Goal: Participate in discussion: Engage in conversation with other users on a specific topic

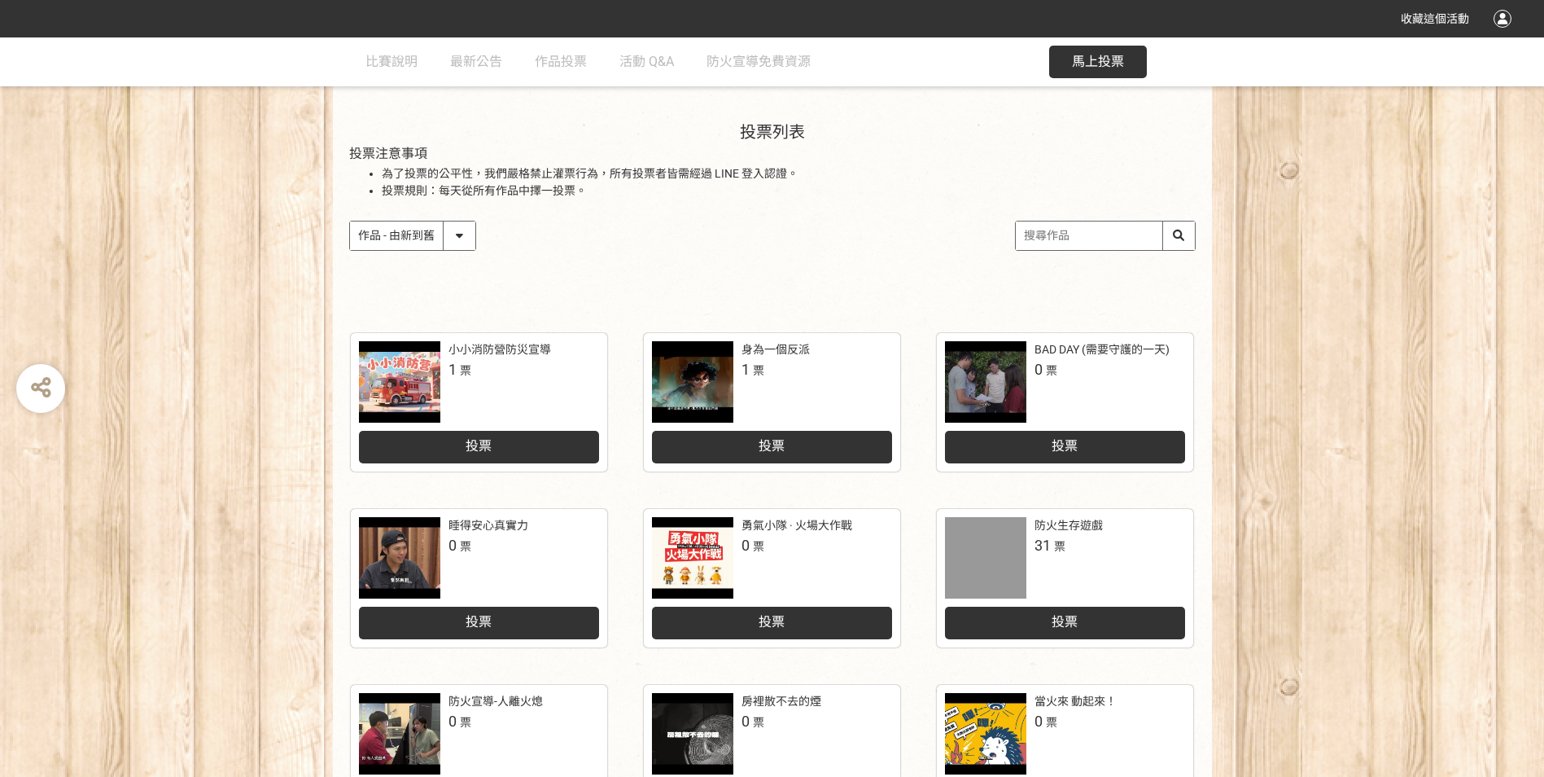
scroll to position [81, 0]
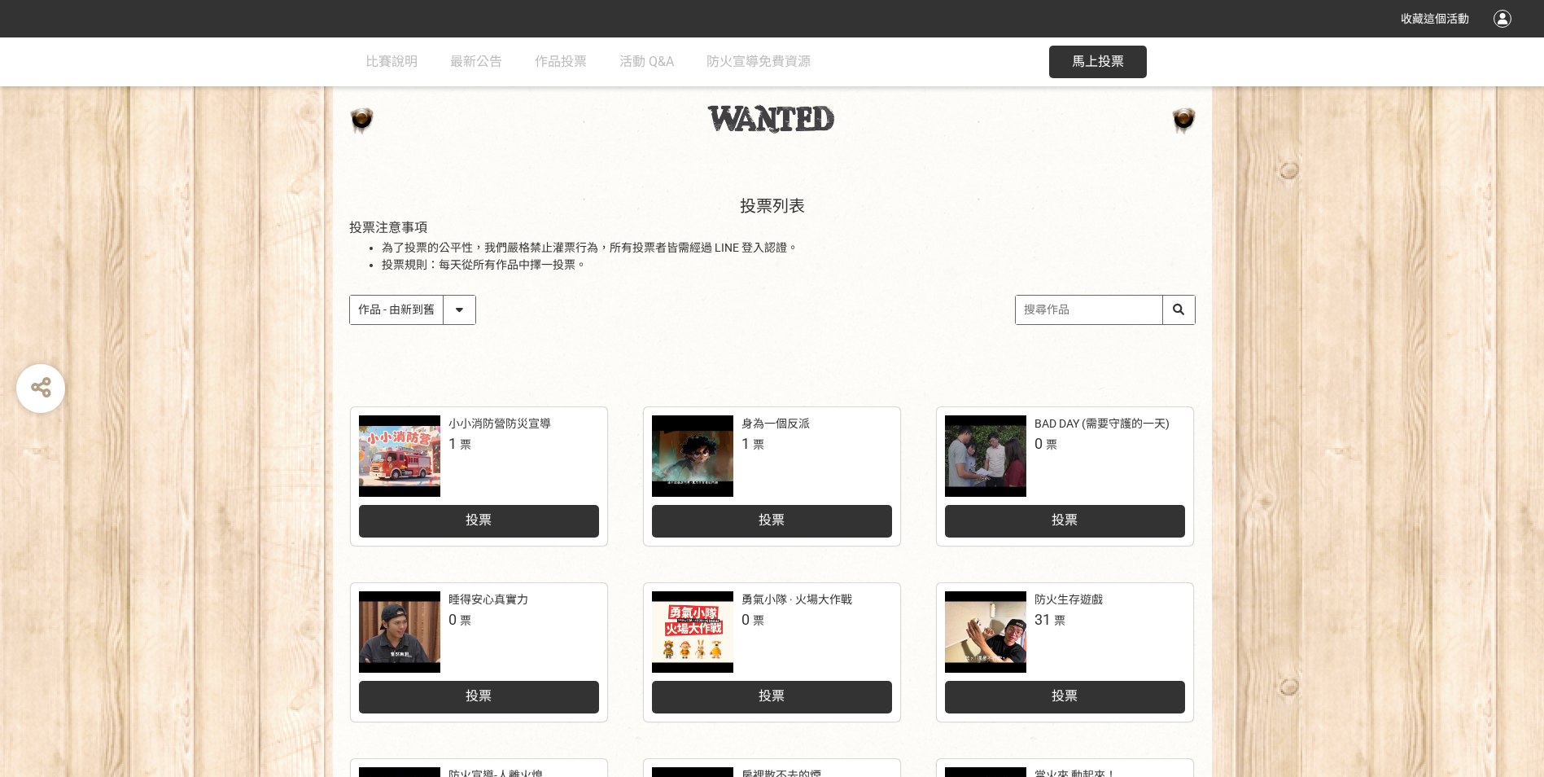
click at [1080, 314] on input "search" at bounding box center [1105, 309] width 179 height 28
click at [1176, 320] on input "魚" at bounding box center [1105, 309] width 179 height 28
click at [1179, 313] on input "魚" at bounding box center [1105, 309] width 179 height 28
click at [1179, 311] on input "魚" at bounding box center [1105, 309] width 179 height 28
click at [1179, 307] on input "魚" at bounding box center [1105, 309] width 179 height 28
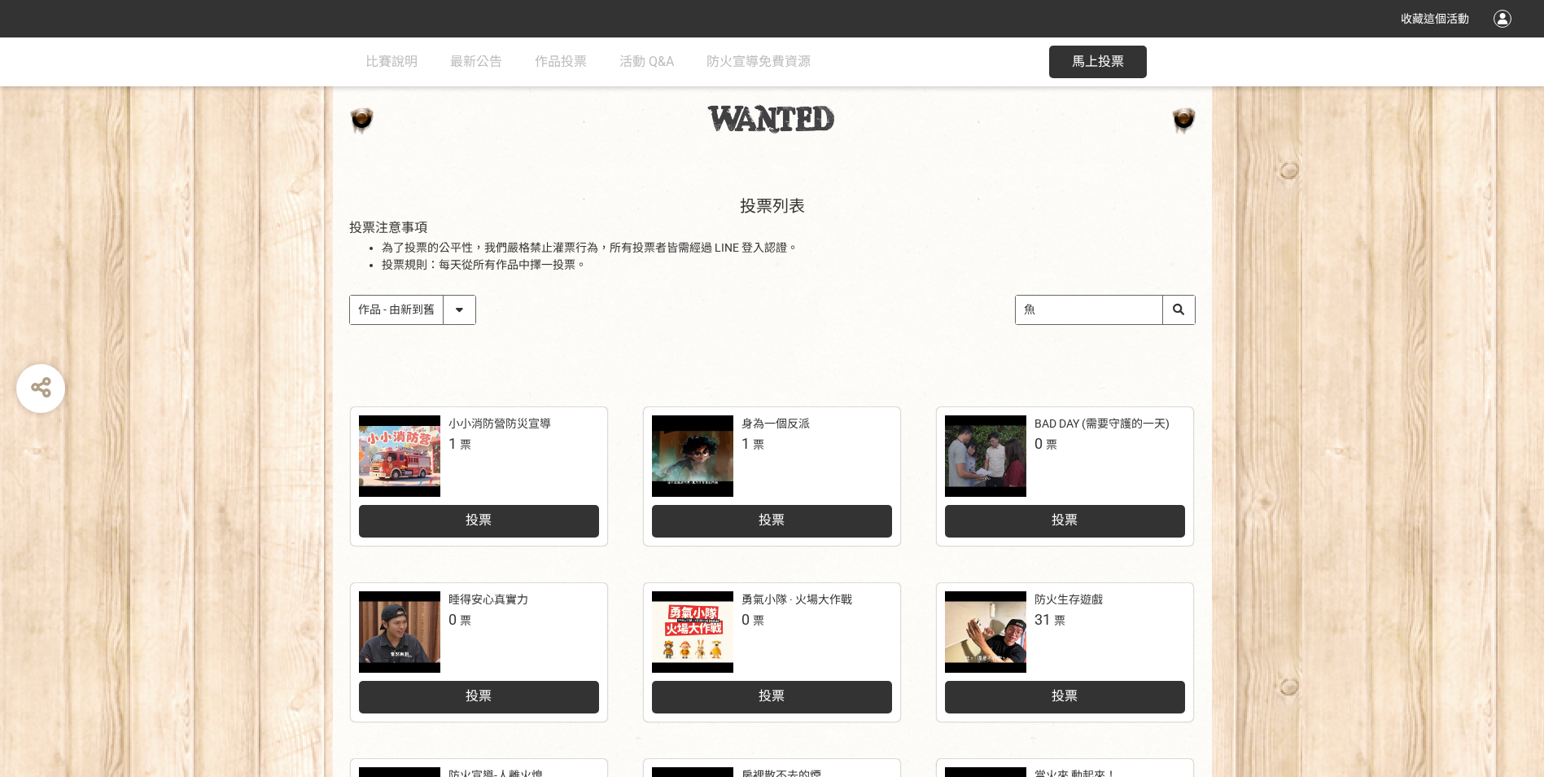
click at [1177, 303] on input "魚" at bounding box center [1105, 309] width 179 height 28
type input "魚"
click at [1017, 306] on div "收藏這個活動 此網站由獎金獵人建置，若有網站建置需求 可洽 LINE: @irv0112w 分享 比賽說明 最新公告 作品投票 活動 Q&A 防火宣導免費資源…" at bounding box center [772, 626] width 1544 height 1415
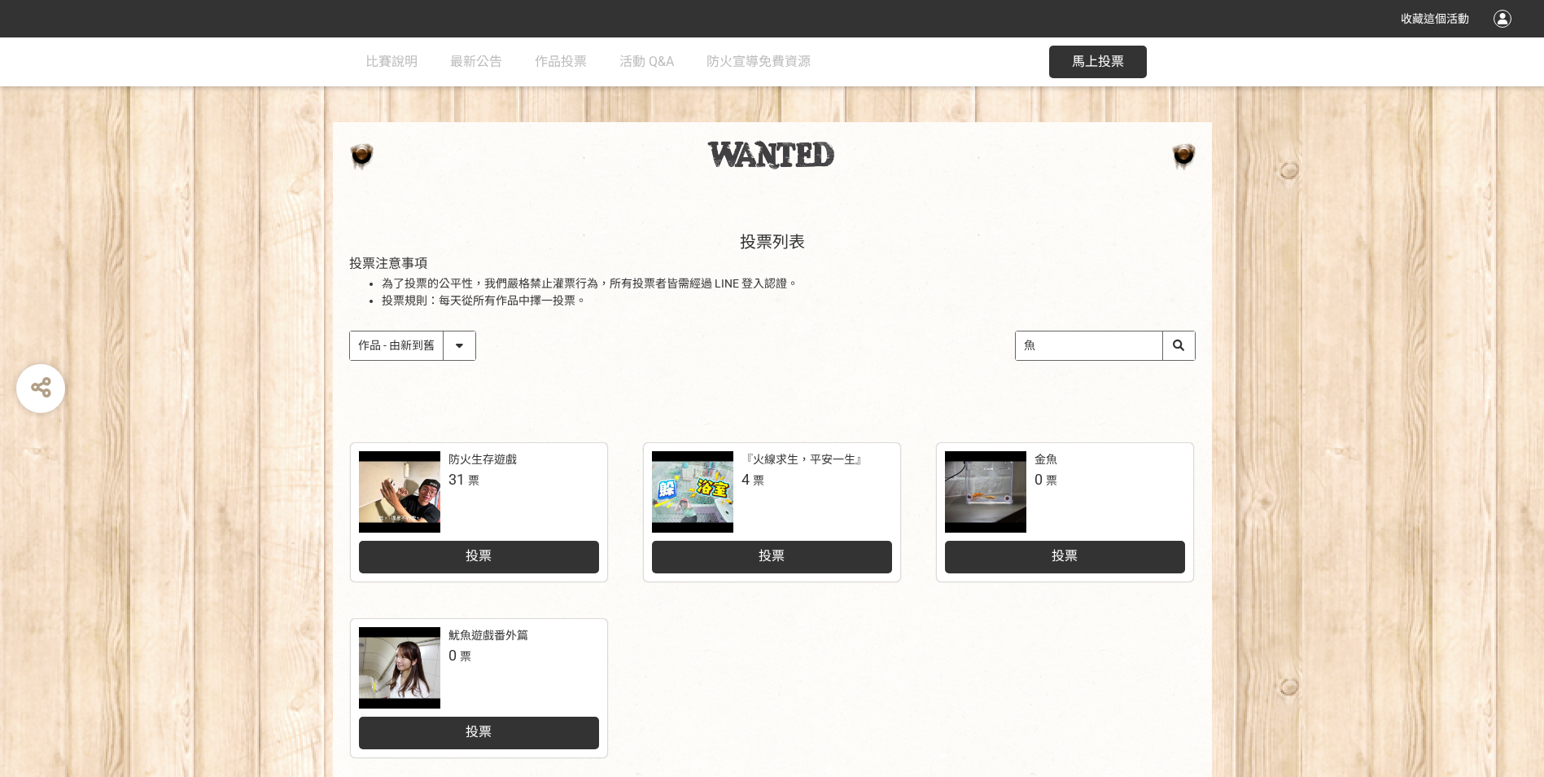
scroll to position [81, 0]
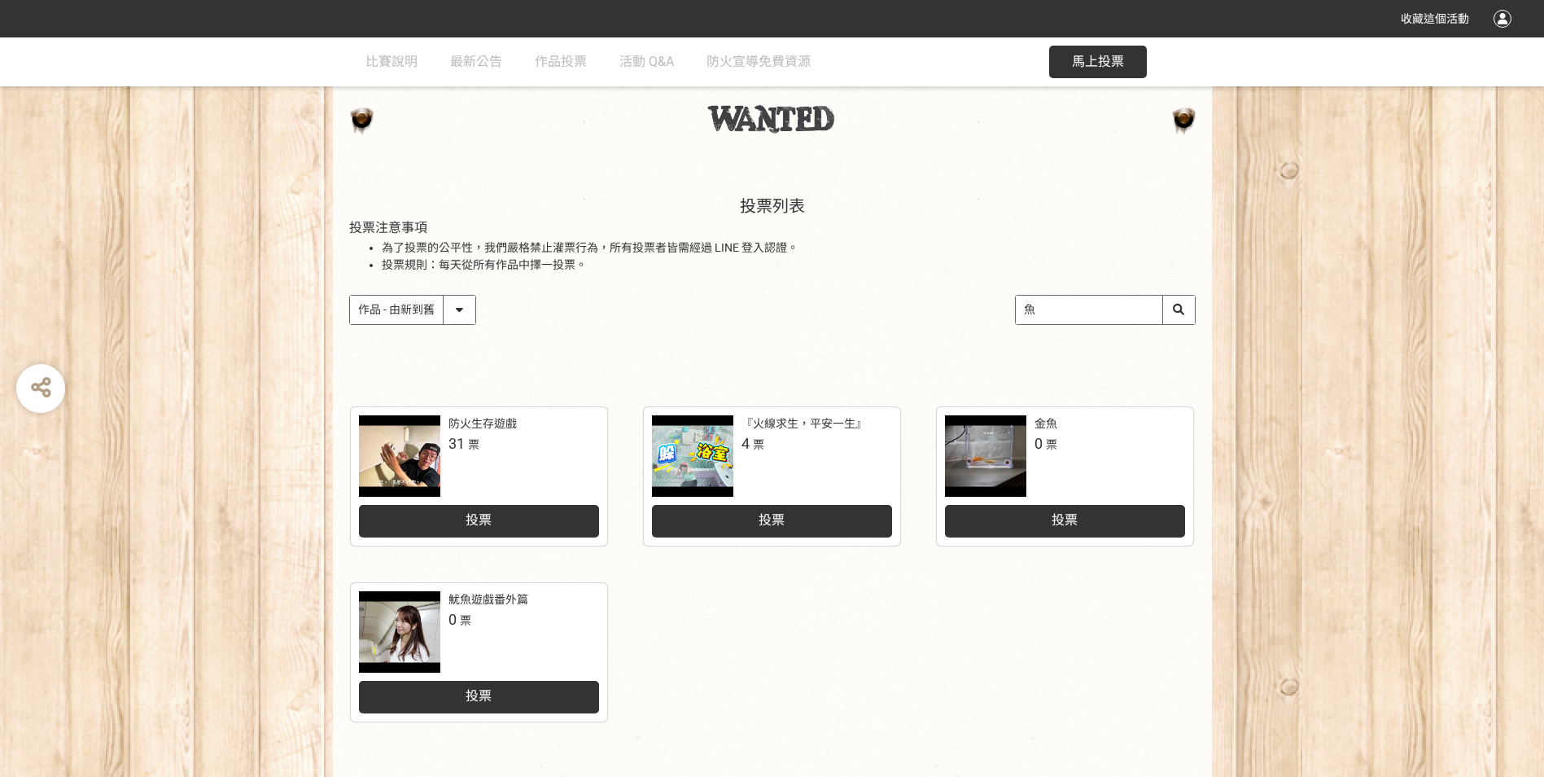
click at [787, 431] on div "『火線求生，平安一生』" at bounding box center [804, 423] width 125 height 17
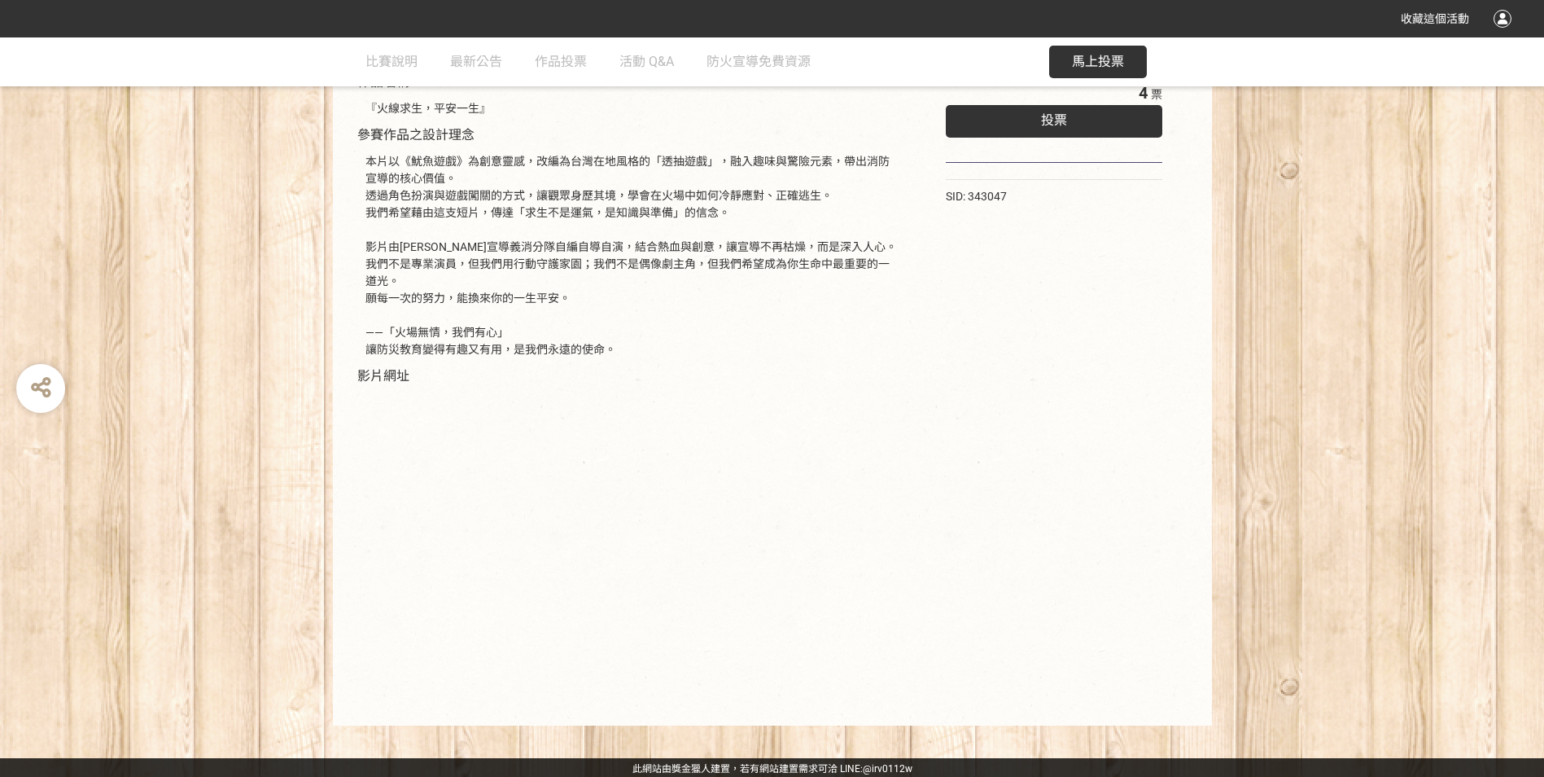
scroll to position [216, 0]
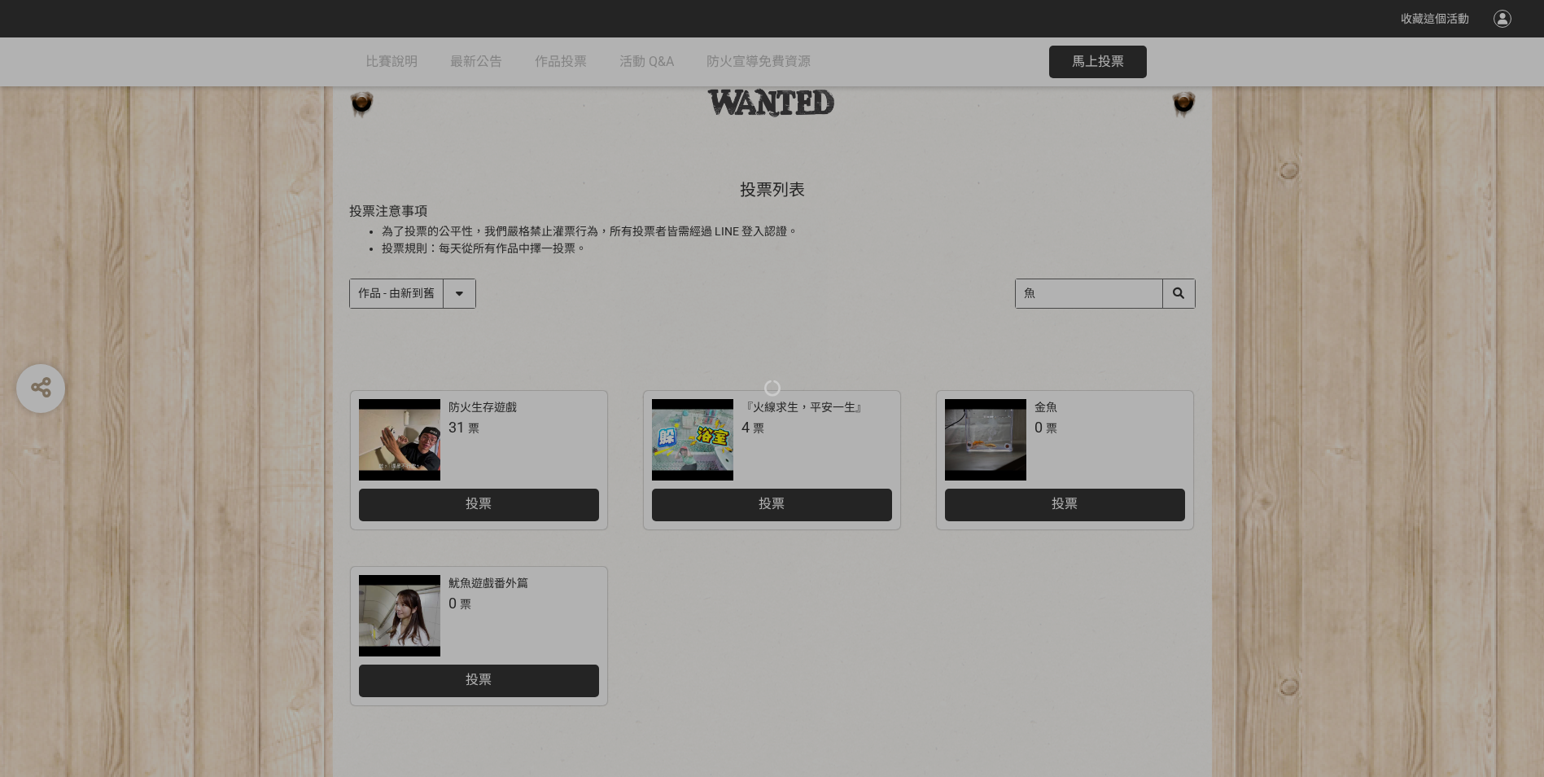
scroll to position [81, 0]
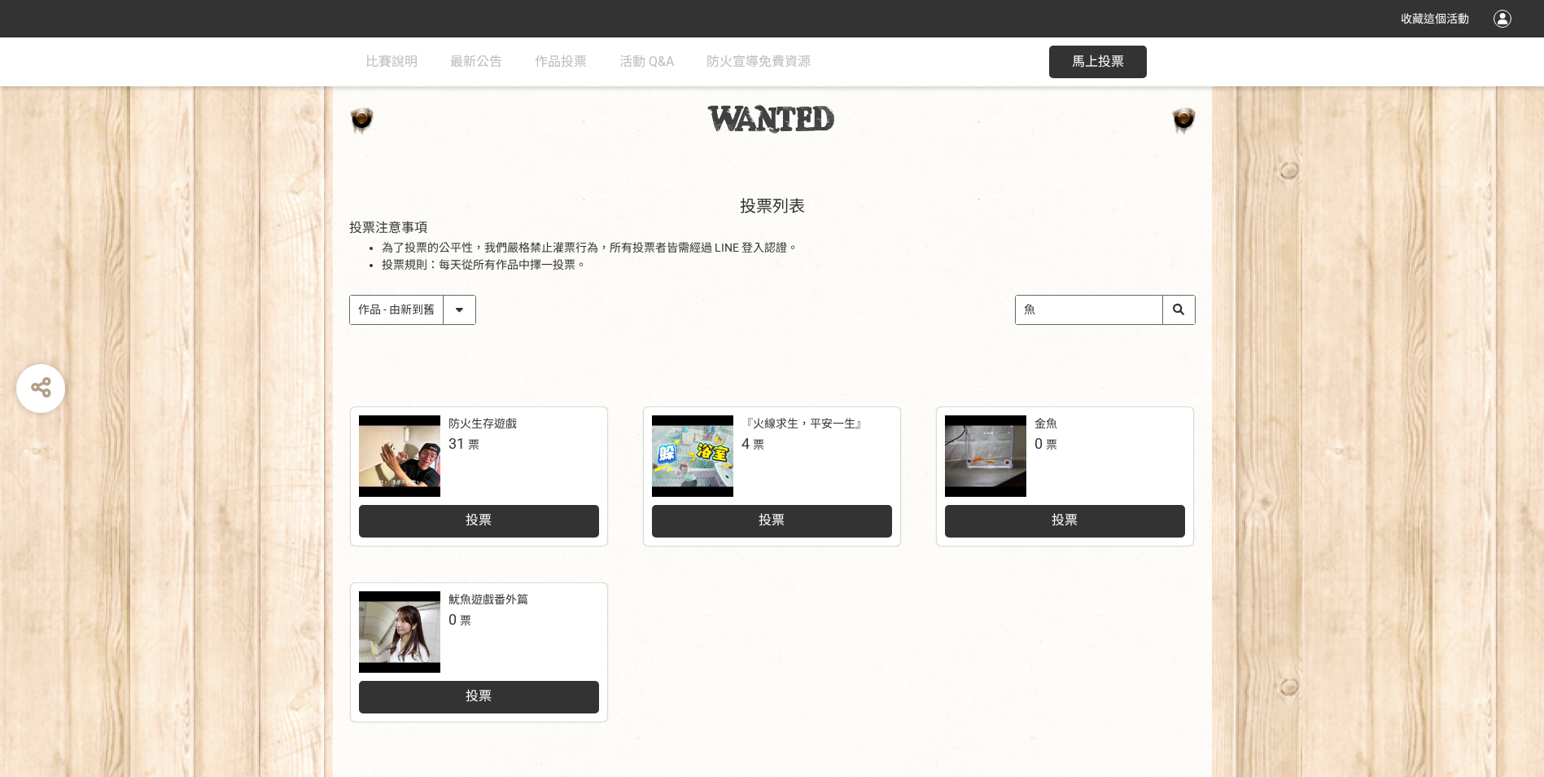
click at [829, 523] on div "投票" at bounding box center [772, 521] width 240 height 33
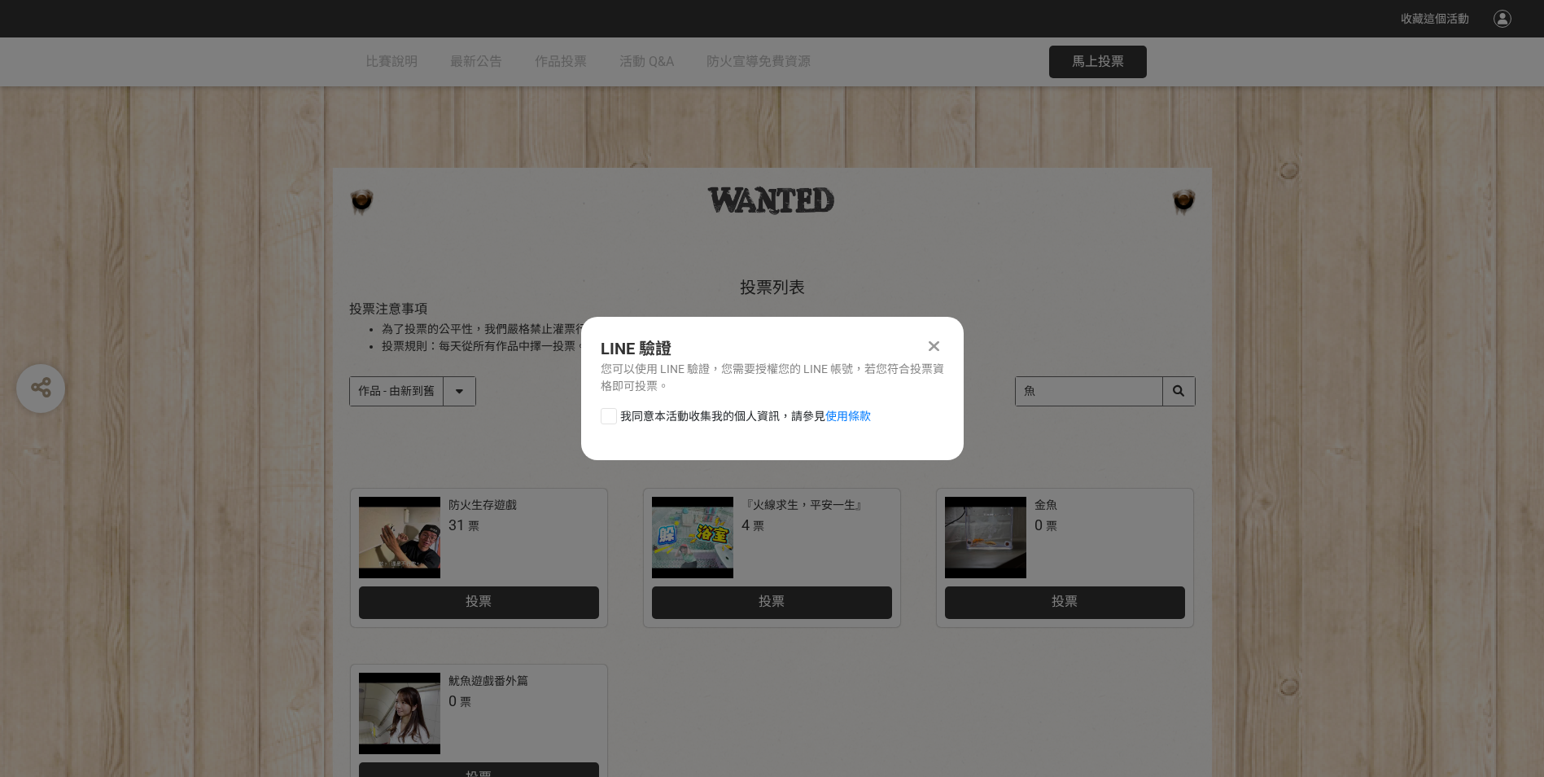
click at [618, 413] on label "我同意本活動收集我的個人資訊，請參見 使用條款" at bounding box center [736, 416] width 270 height 17
click at [612, 413] on input "我同意本活動收集我的個人資訊，請參見 使用條款" at bounding box center [607, 415] width 11 height 11
checkbox input "false"
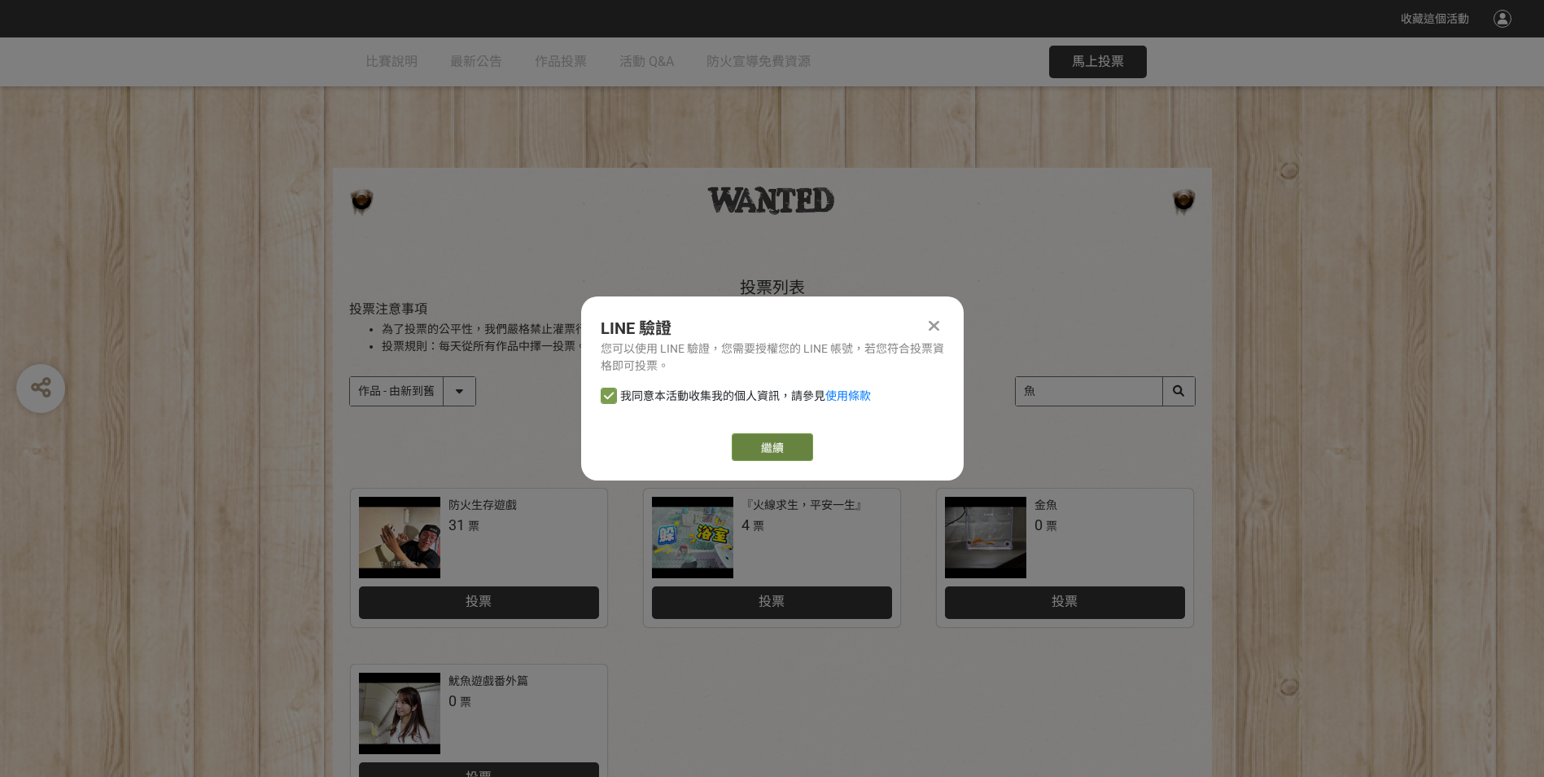
click at [779, 439] on link "繼續" at bounding box center [772, 447] width 81 height 28
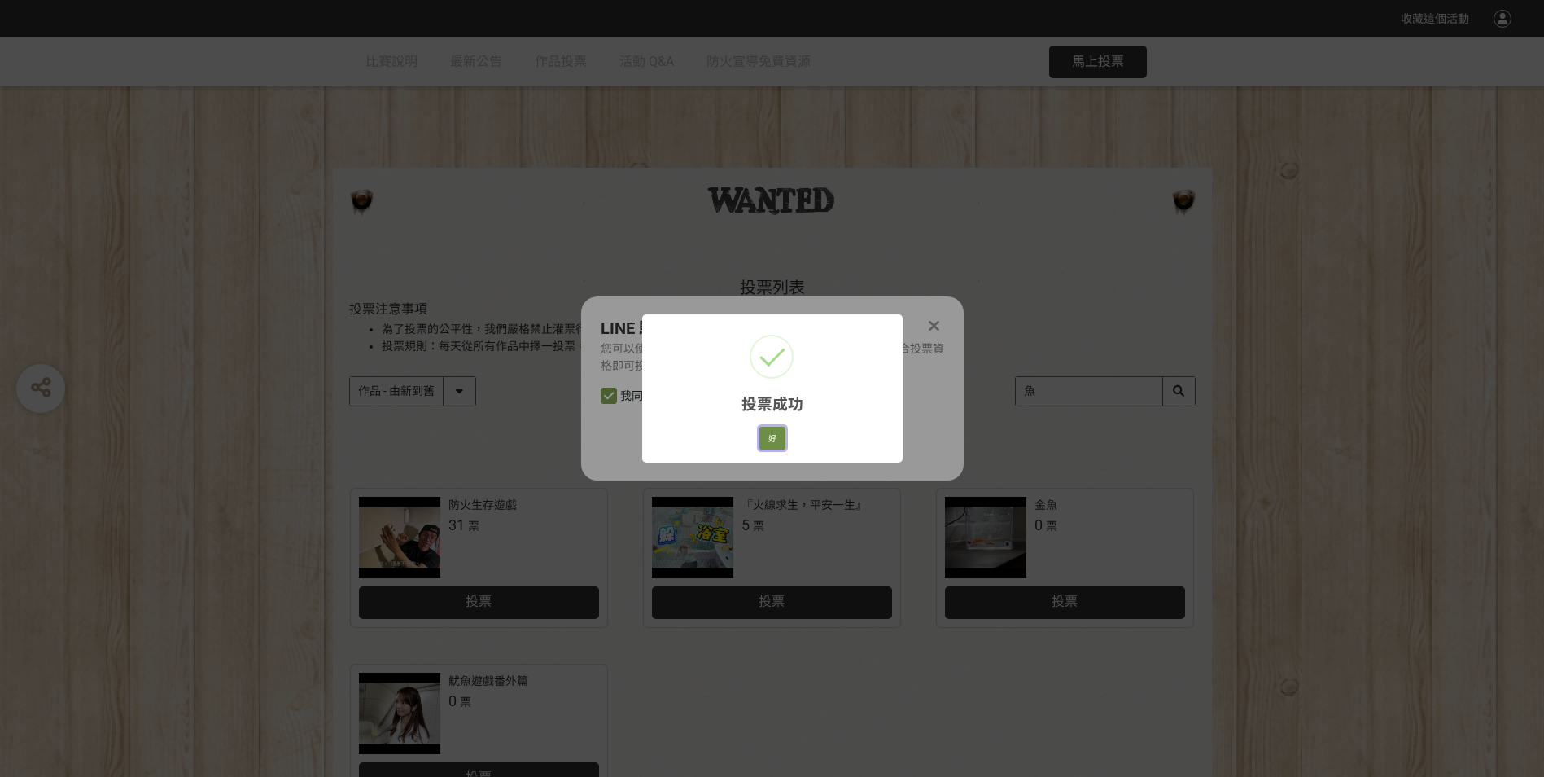
click at [772, 439] on button "好" at bounding box center [772, 438] width 26 height 23
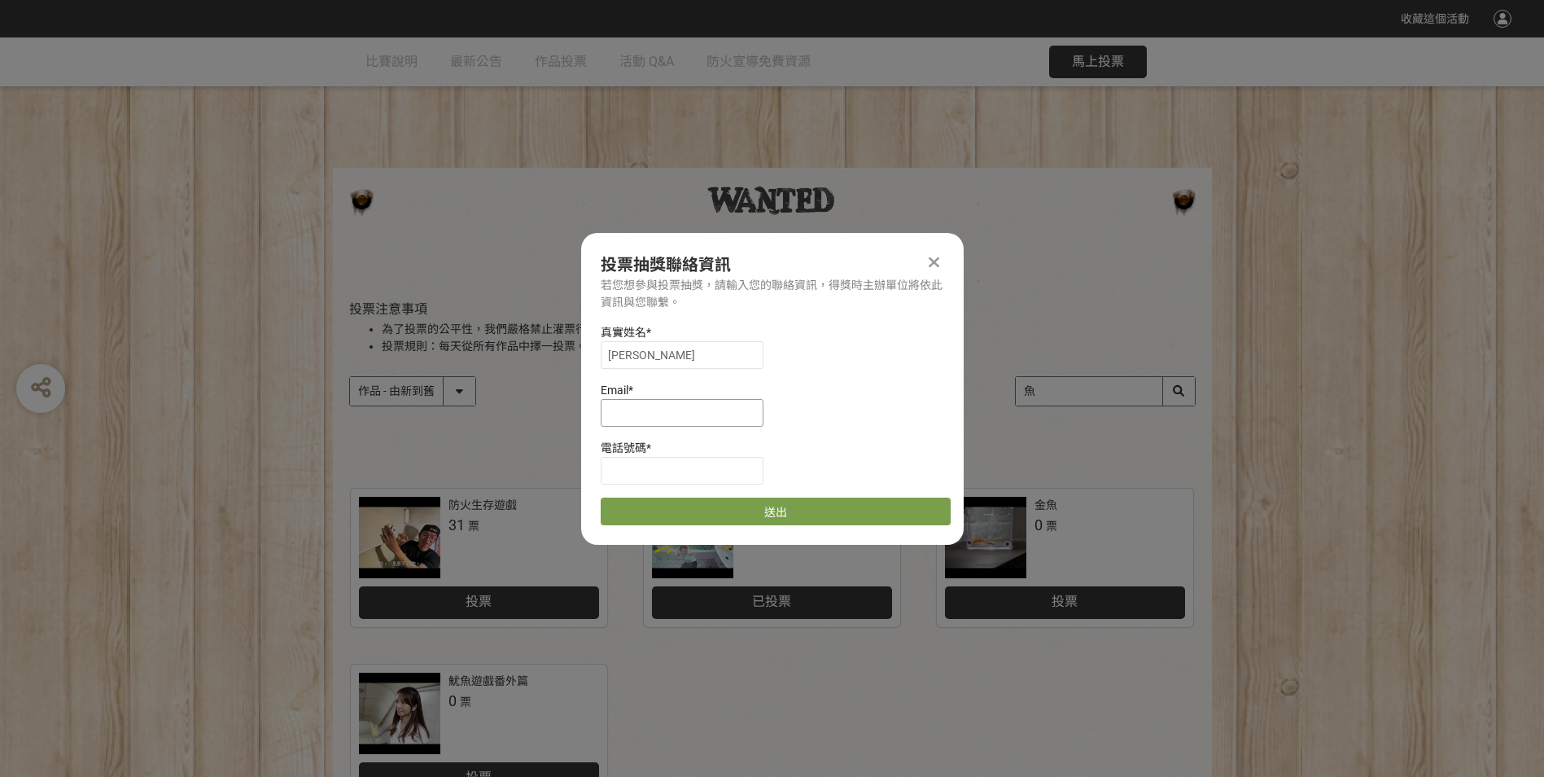
click at [673, 423] on input at bounding box center [682, 413] width 163 height 28
type input "fc681097@gmail.com"
type input "0961177876"
click at [825, 508] on button "送出" at bounding box center [776, 511] width 350 height 28
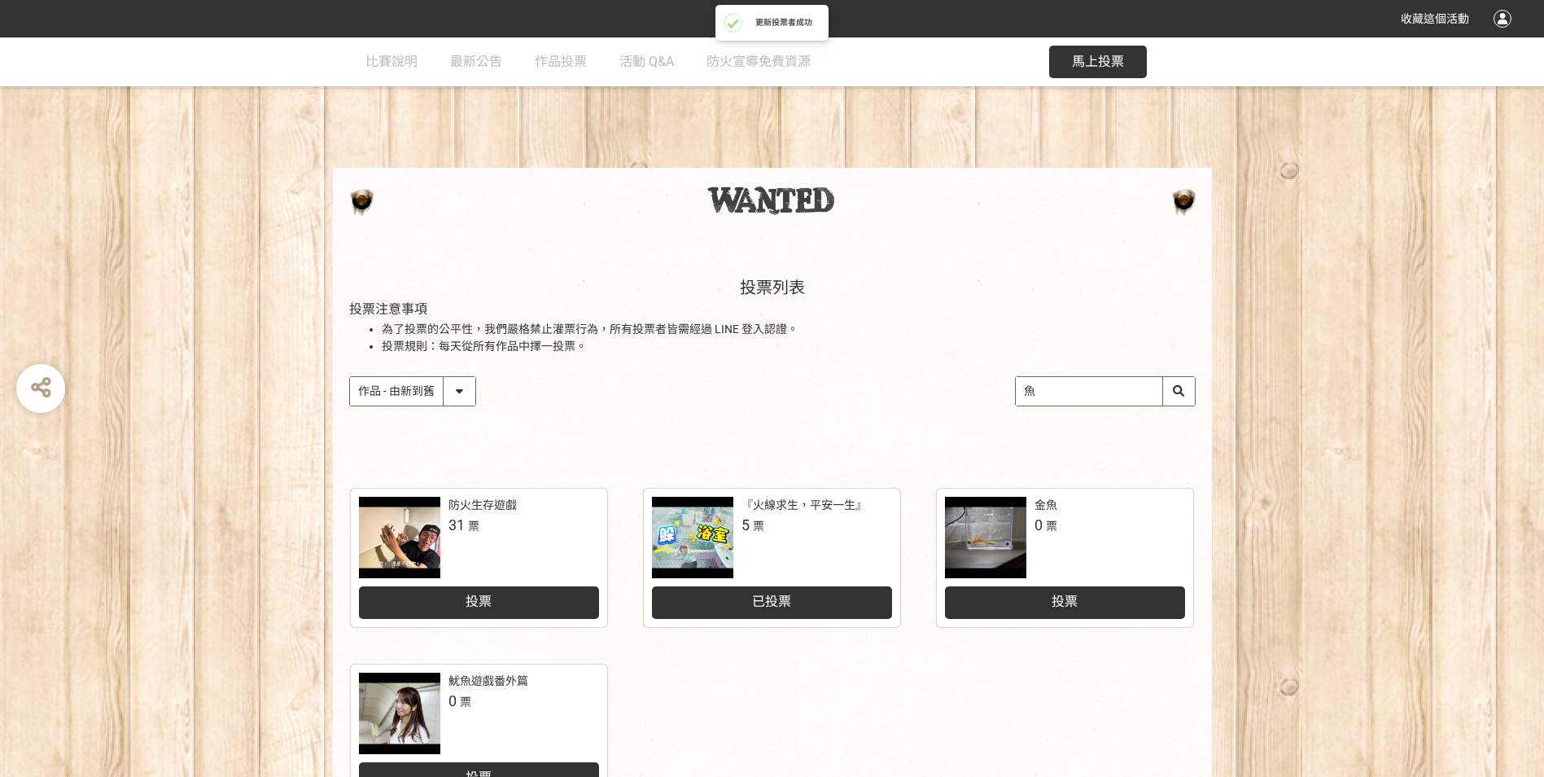
scroll to position [81, 0]
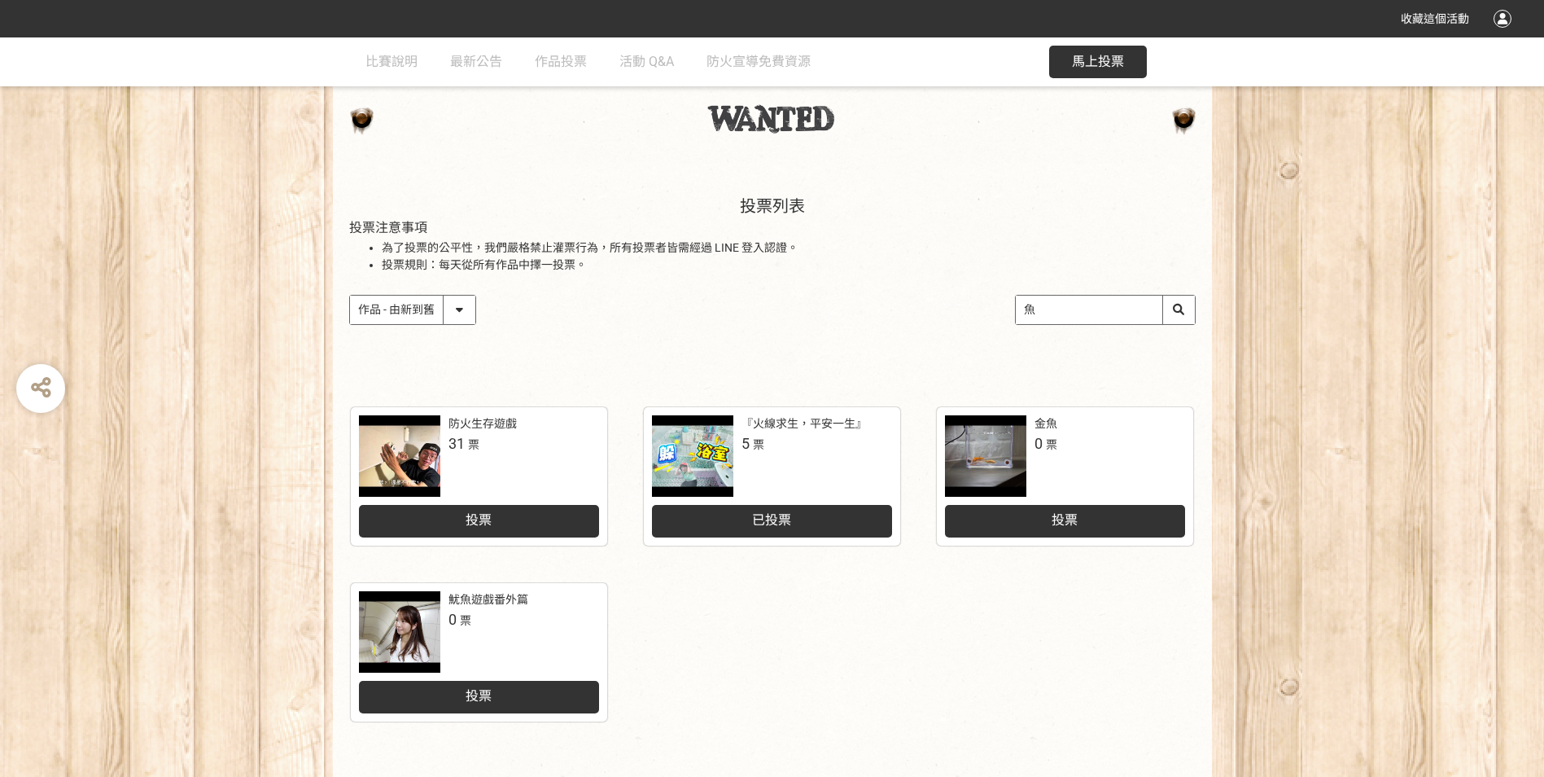
click at [467, 317] on select "作品 - 由新到舊 作品 - 由舊到新 票數 - 由多到少 票數 - 由少到多" at bounding box center [412, 309] width 125 height 28
select select "vote"
click at [350, 295] on select "作品 - 由新到舊 作品 - 由舊到新 票數 - 由多到少 票數 - 由少到多" at bounding box center [412, 309] width 125 height 28
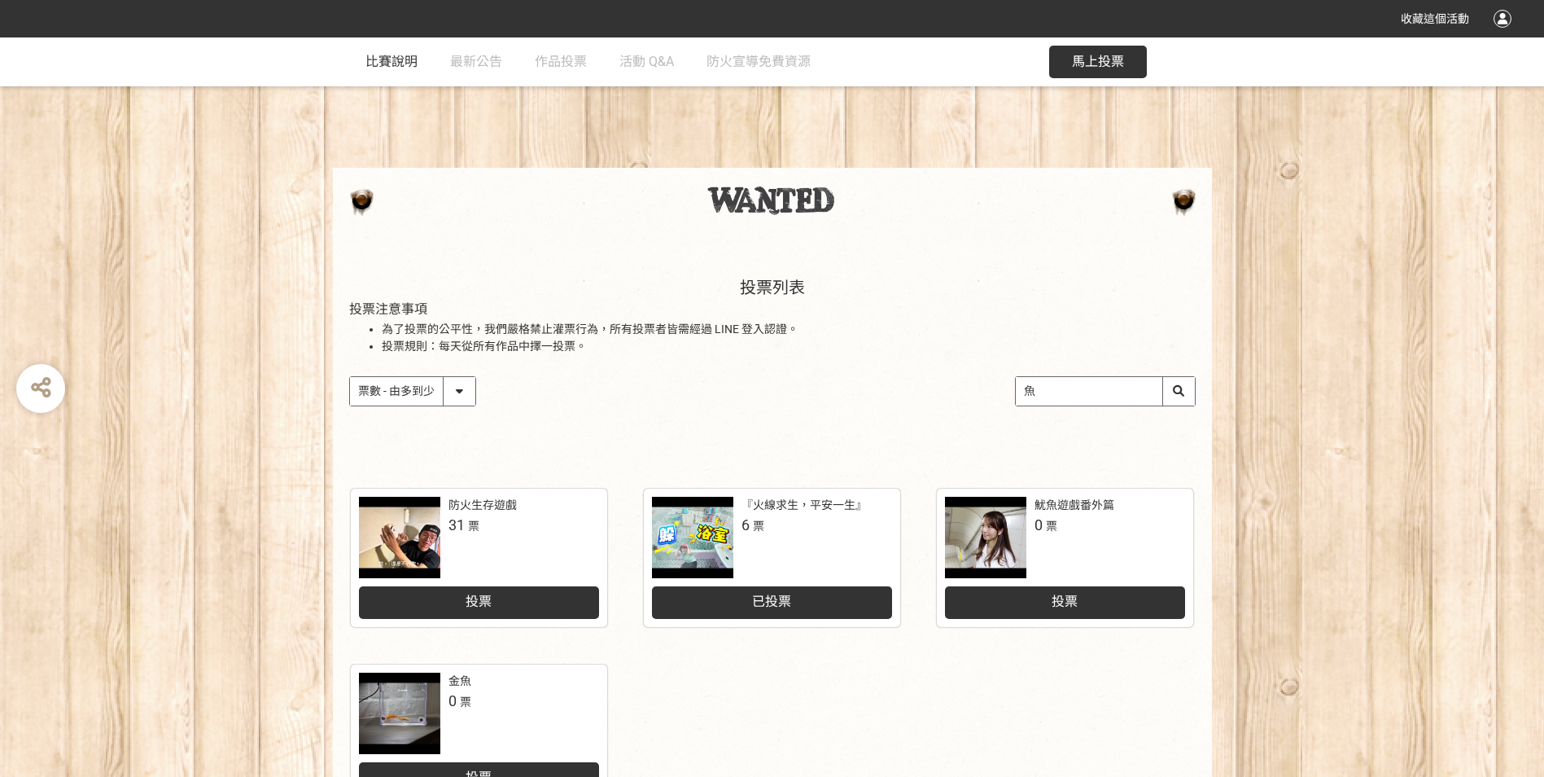
click at [392, 55] on span "比賽說明" at bounding box center [391, 61] width 52 height 15
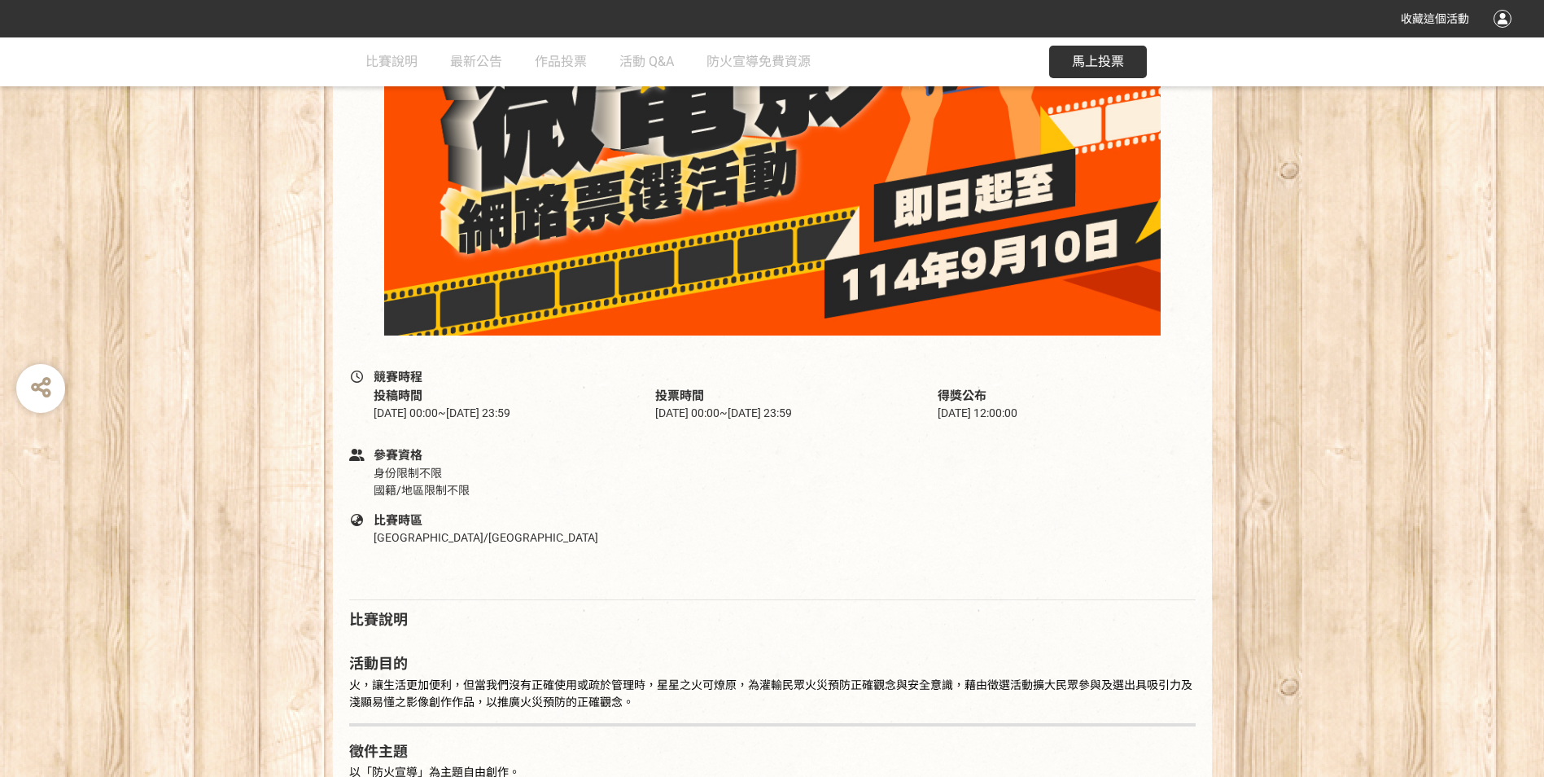
scroll to position [326, 0]
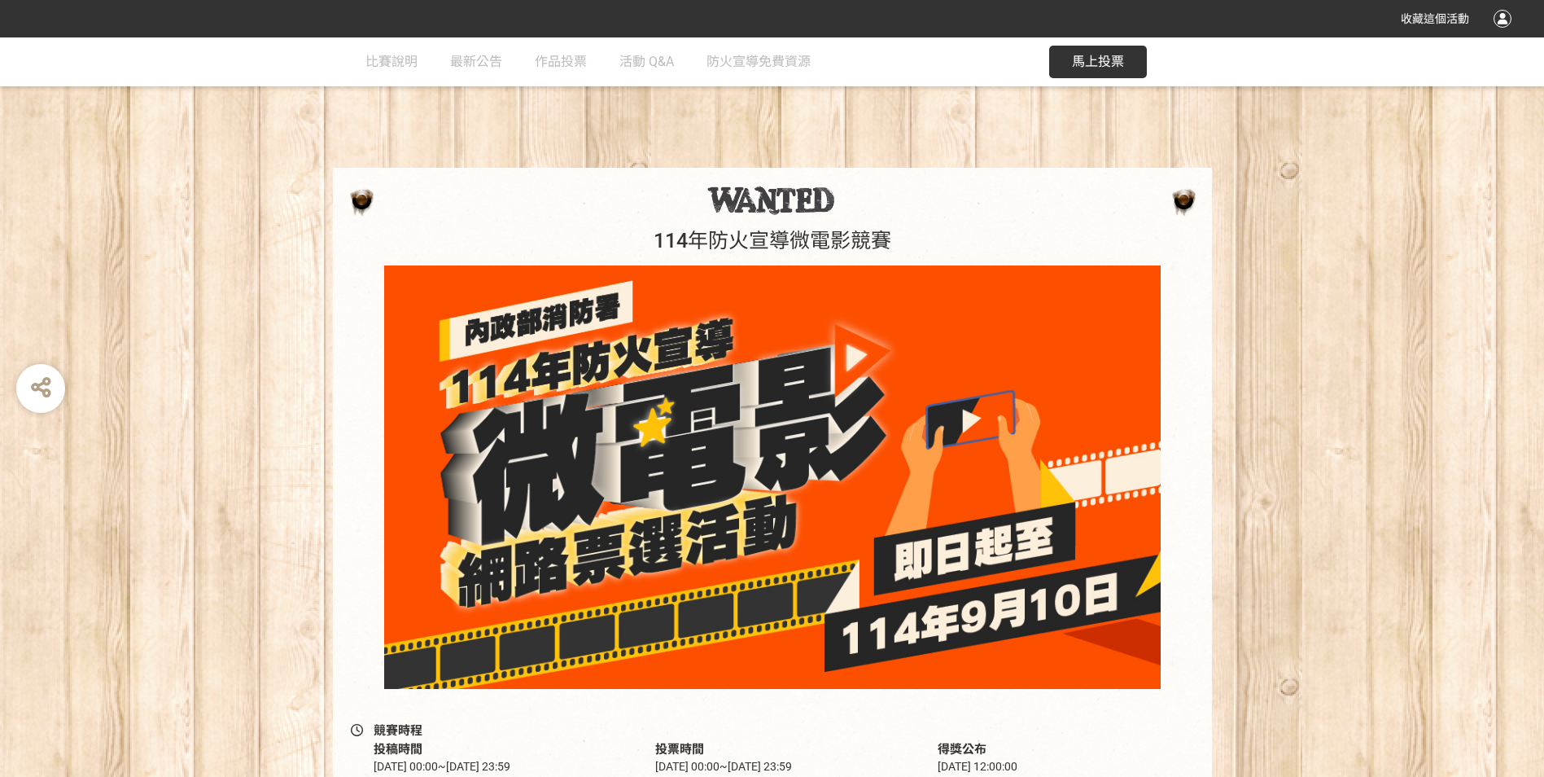
select select "vote"
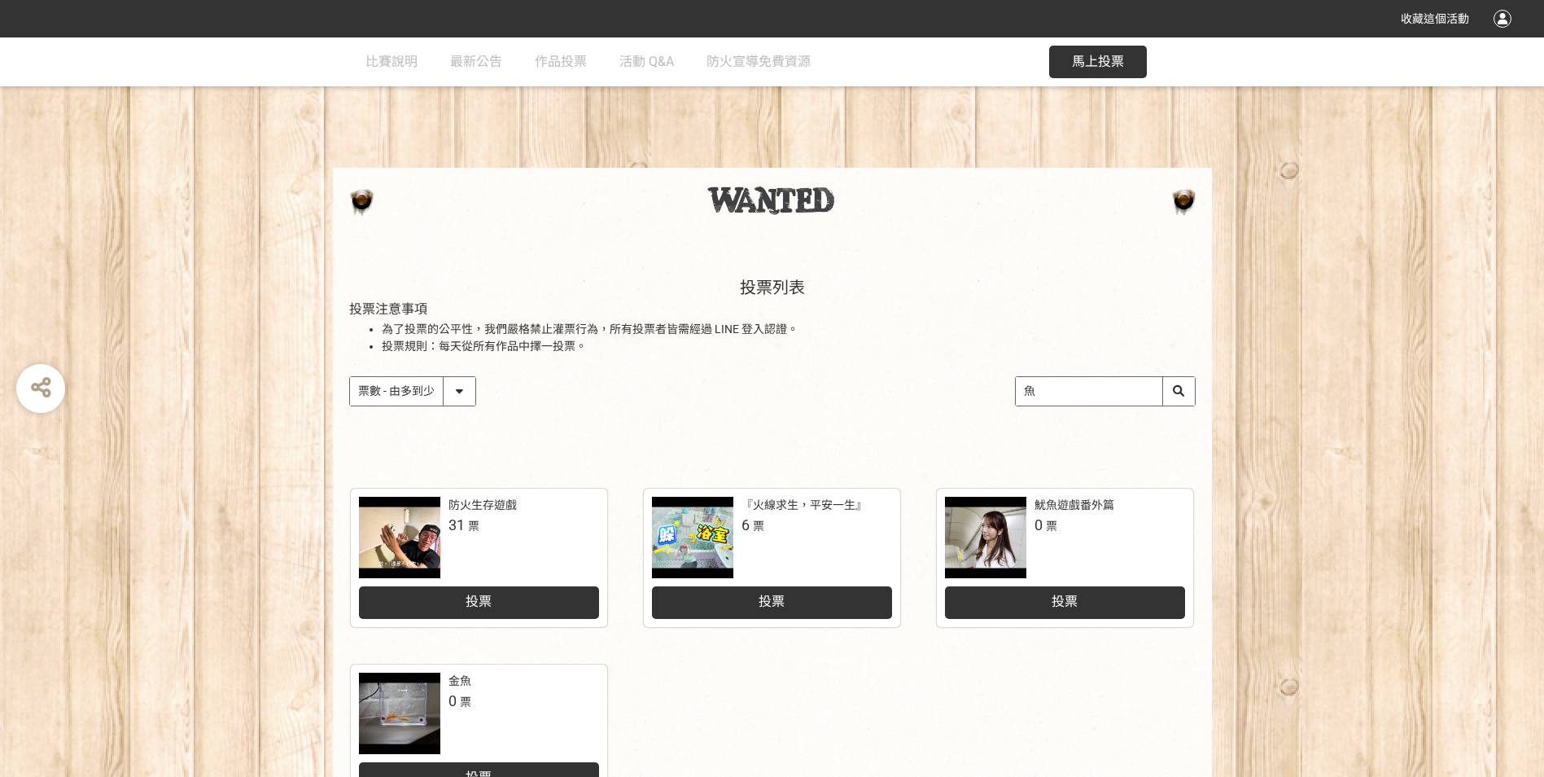
click at [465, 391] on select "作品 - 由新到舊 作品 - 由舊到新 票數 - 由多到少 票數 - 由少到多" at bounding box center [412, 391] width 125 height 28
drag, startPoint x: 574, startPoint y: 374, endPoint x: 590, endPoint y: 384, distance: 19.0
click at [574, 374] on div "投票列表 投票注意事項 為了投票的公平性，我們嚴格禁止灌票行為，所有投票者皆需經過 LINE 登入認證。 投票規則：每天從所有作品中擇一投票。 作品 - 由新…" at bounding box center [772, 358] width 879 height 226
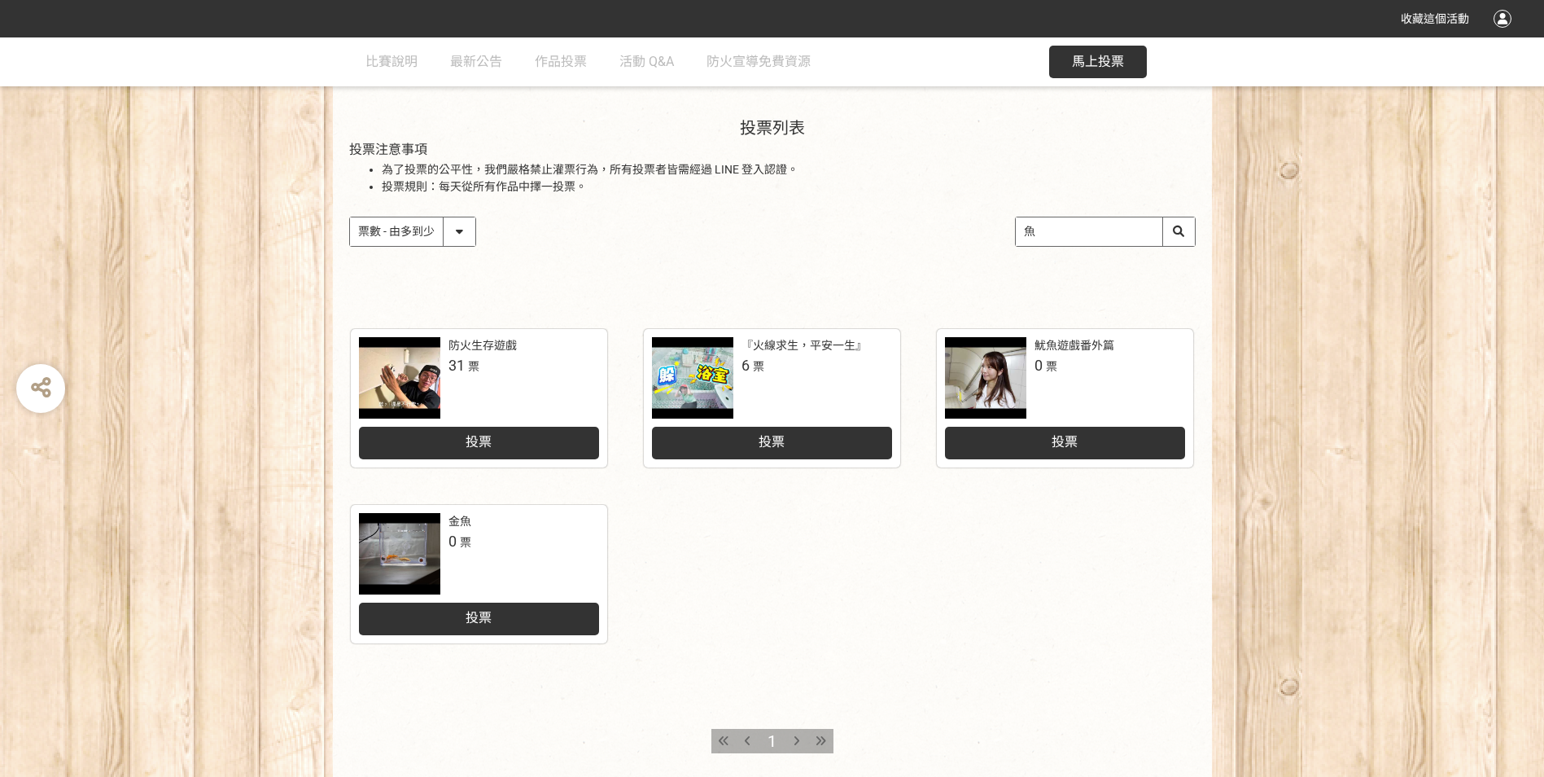
scroll to position [163, 0]
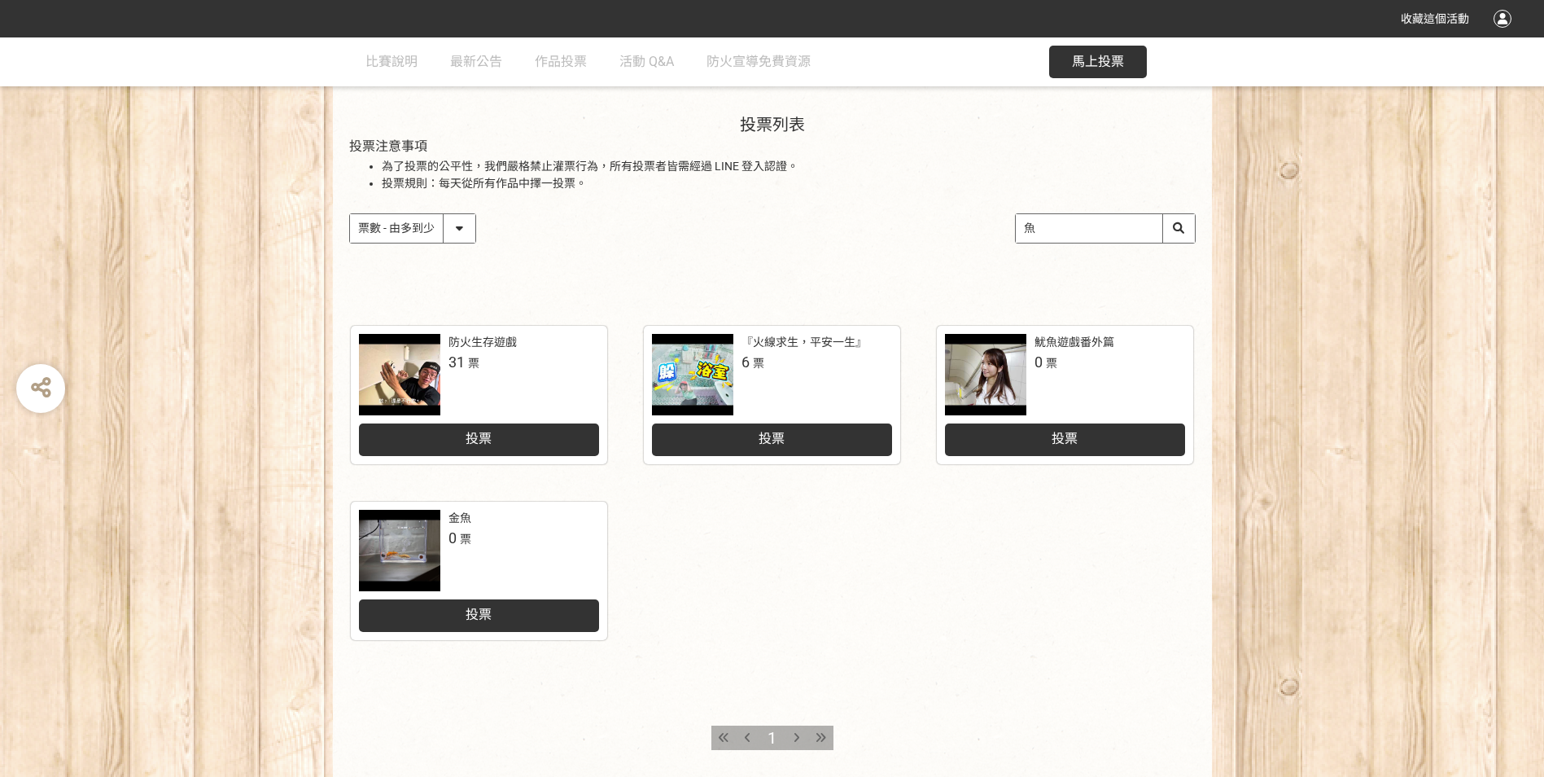
drag, startPoint x: 1059, startPoint y: 229, endPoint x: 973, endPoint y: 228, distance: 85.5
click at [973, 228] on div "作品 - 由新到舊 作品 - 由舊到新 票數 - 由多到少 票數 - 由少到多 魚" at bounding box center [772, 228] width 847 height 30
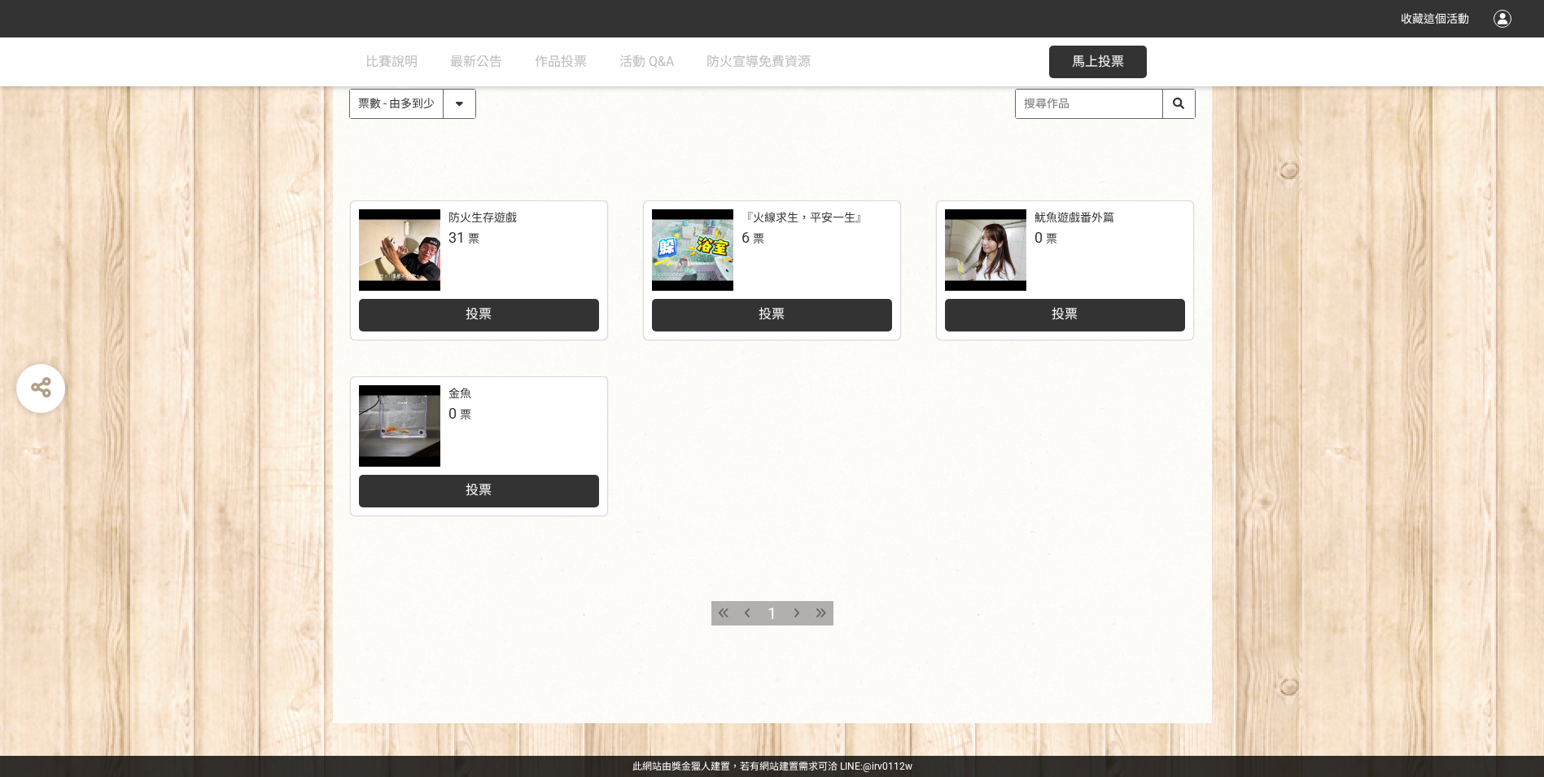
click at [923, 431] on div "收藏這個活動 此網站由獎金獵人建置，若有網站建置需求 可洽 LINE: @irv0112w 分享 比賽說明 最新公告 作品投票 活動 Q&A 防火宣導免費資源…" at bounding box center [772, 245] width 1544 height 1064
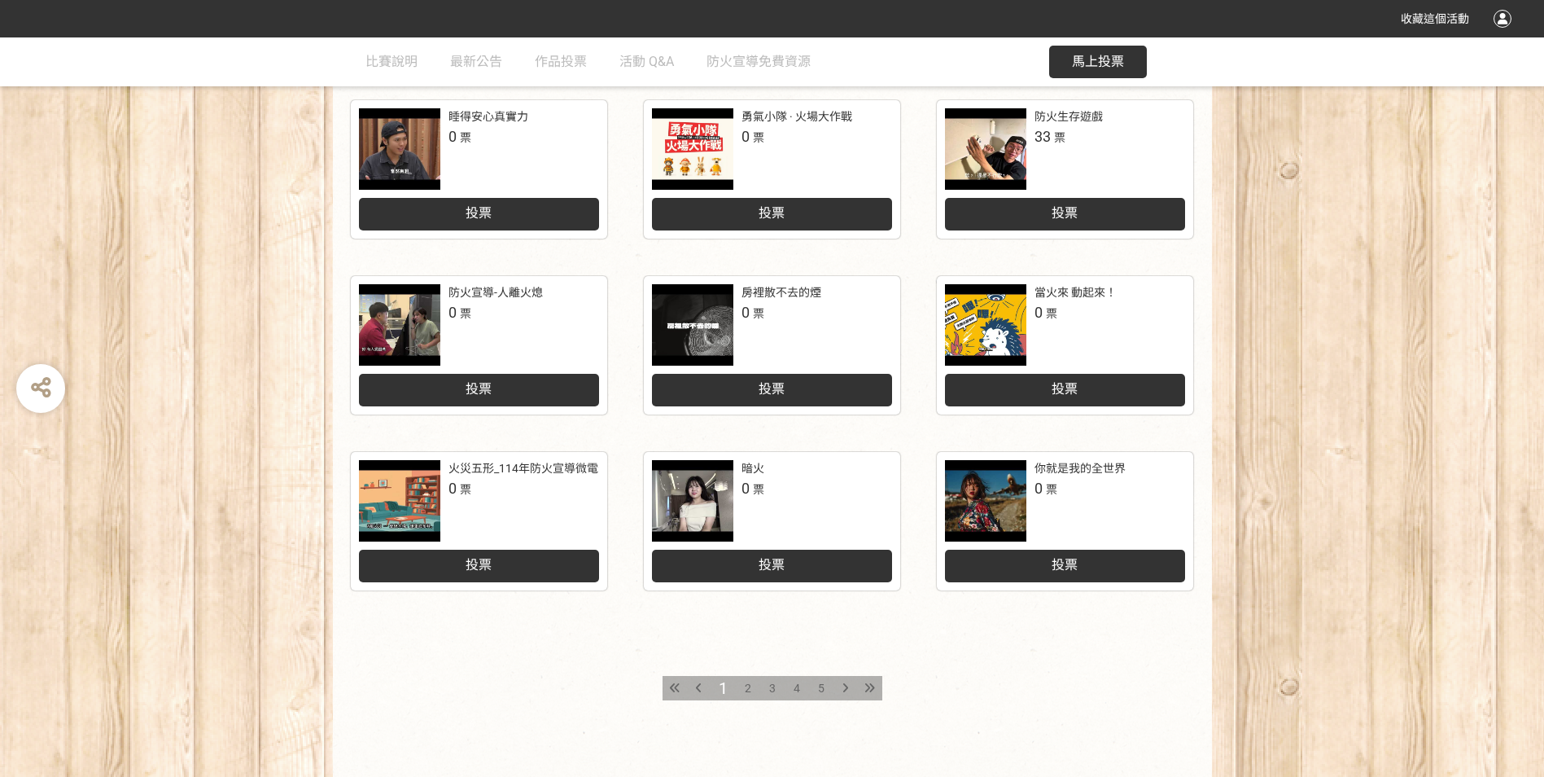
scroll to position [570, 0]
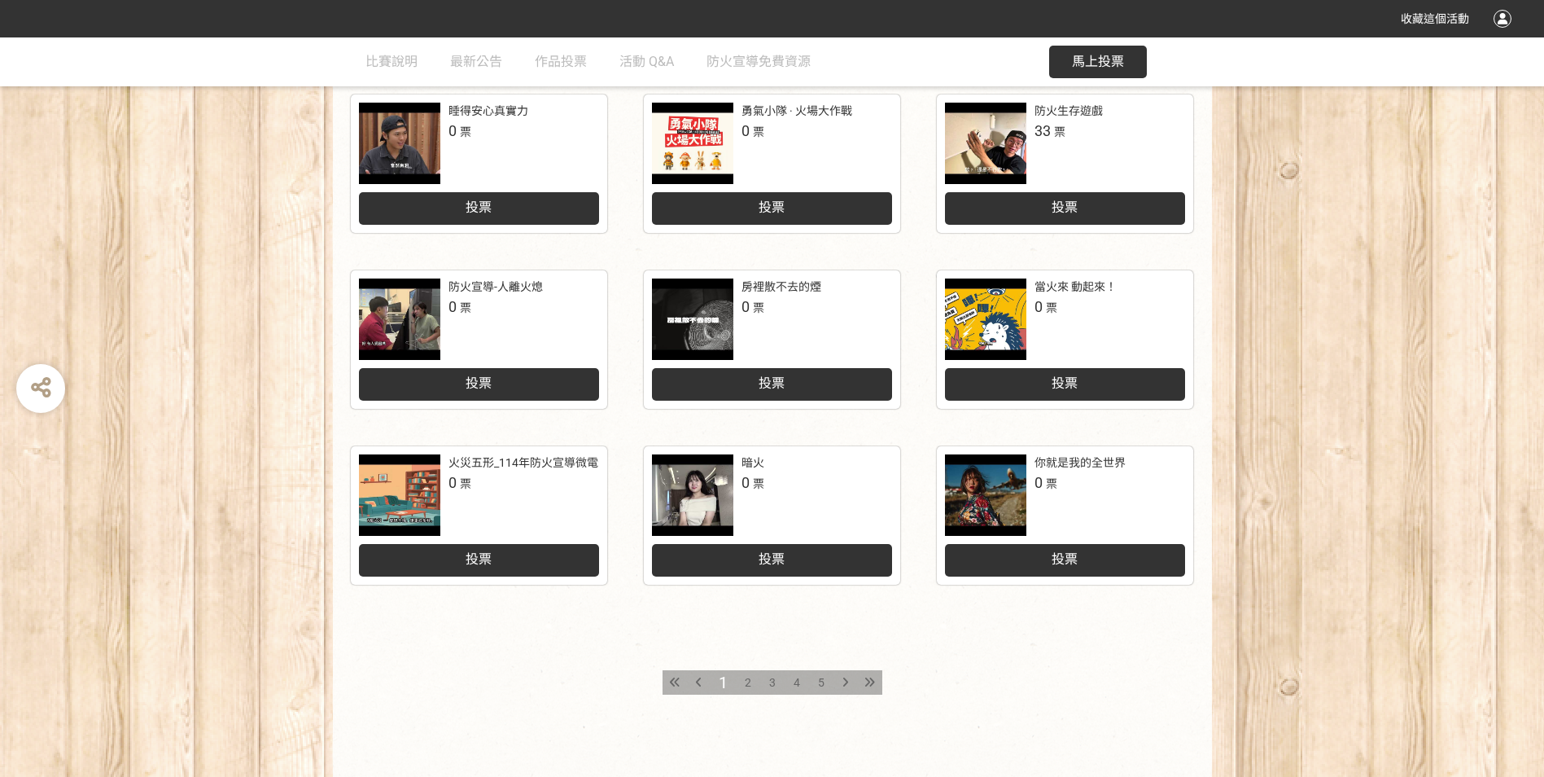
click at [753, 679] on div "2" at bounding box center [748, 682] width 24 height 24
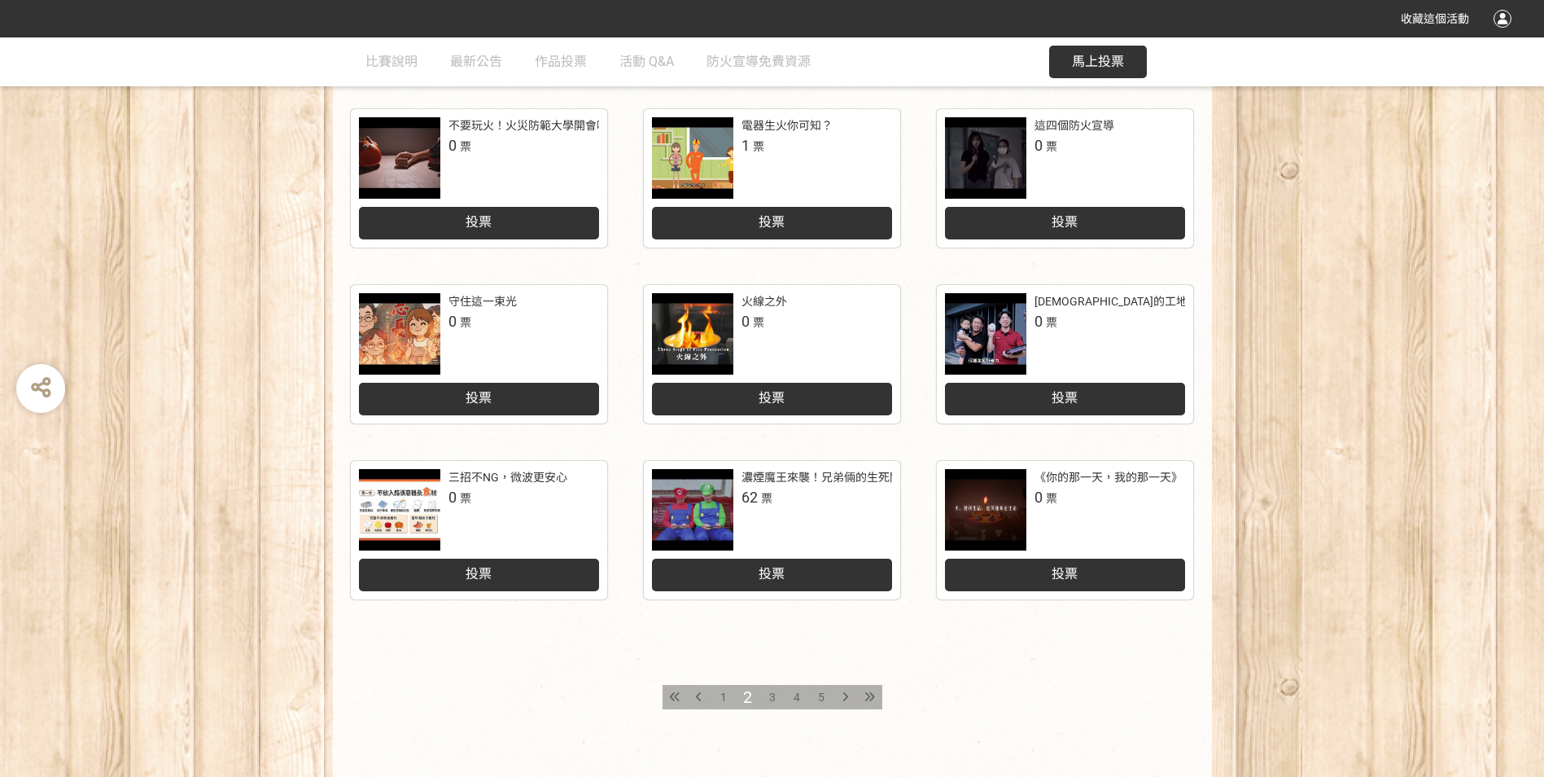
scroll to position [570, 0]
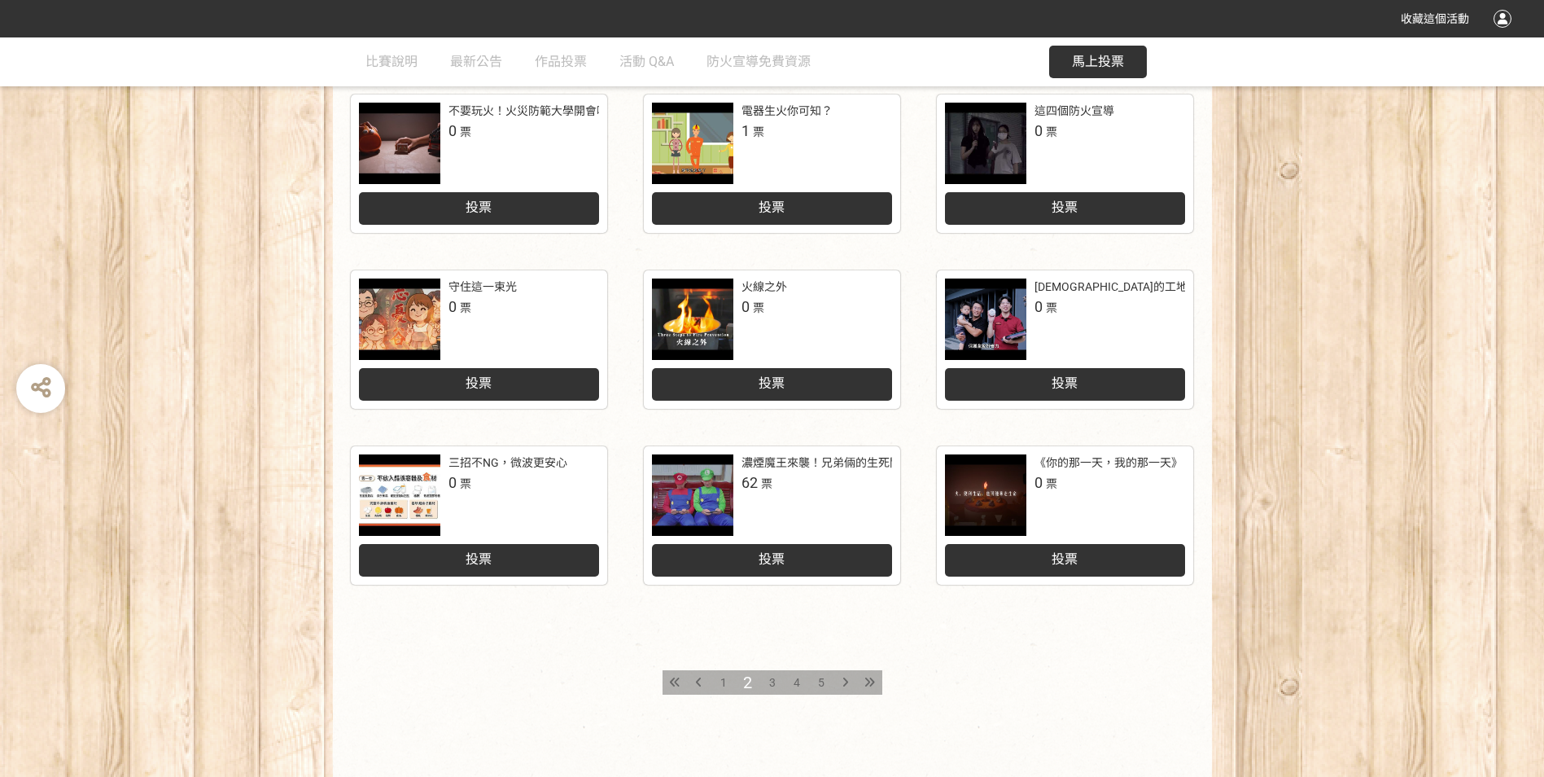
click at [772, 680] on span "3" at bounding box center [772, 682] width 7 height 13
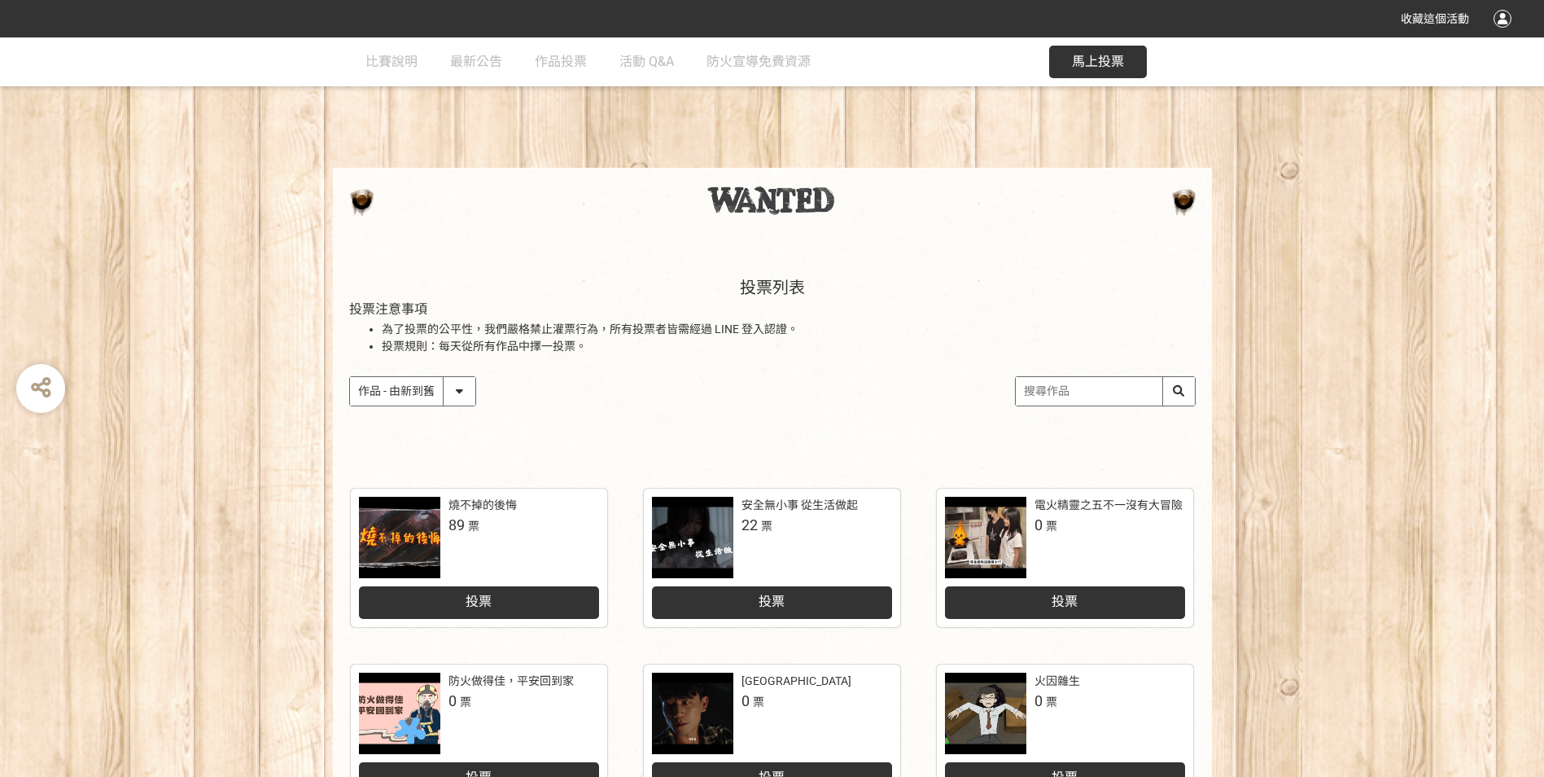
click at [1079, 393] on input "search" at bounding box center [1105, 391] width 179 height 28
type input "魚"
click at [1004, 366] on div "收藏這個活動 此網站由獎金獵人建置，若有網站建置需求 可洽 LINE: @irv0112w 分享 比賽說明 最新公告 作品投票 活動 Q&A 防火宣導免費資源…" at bounding box center [772, 707] width 1544 height 1415
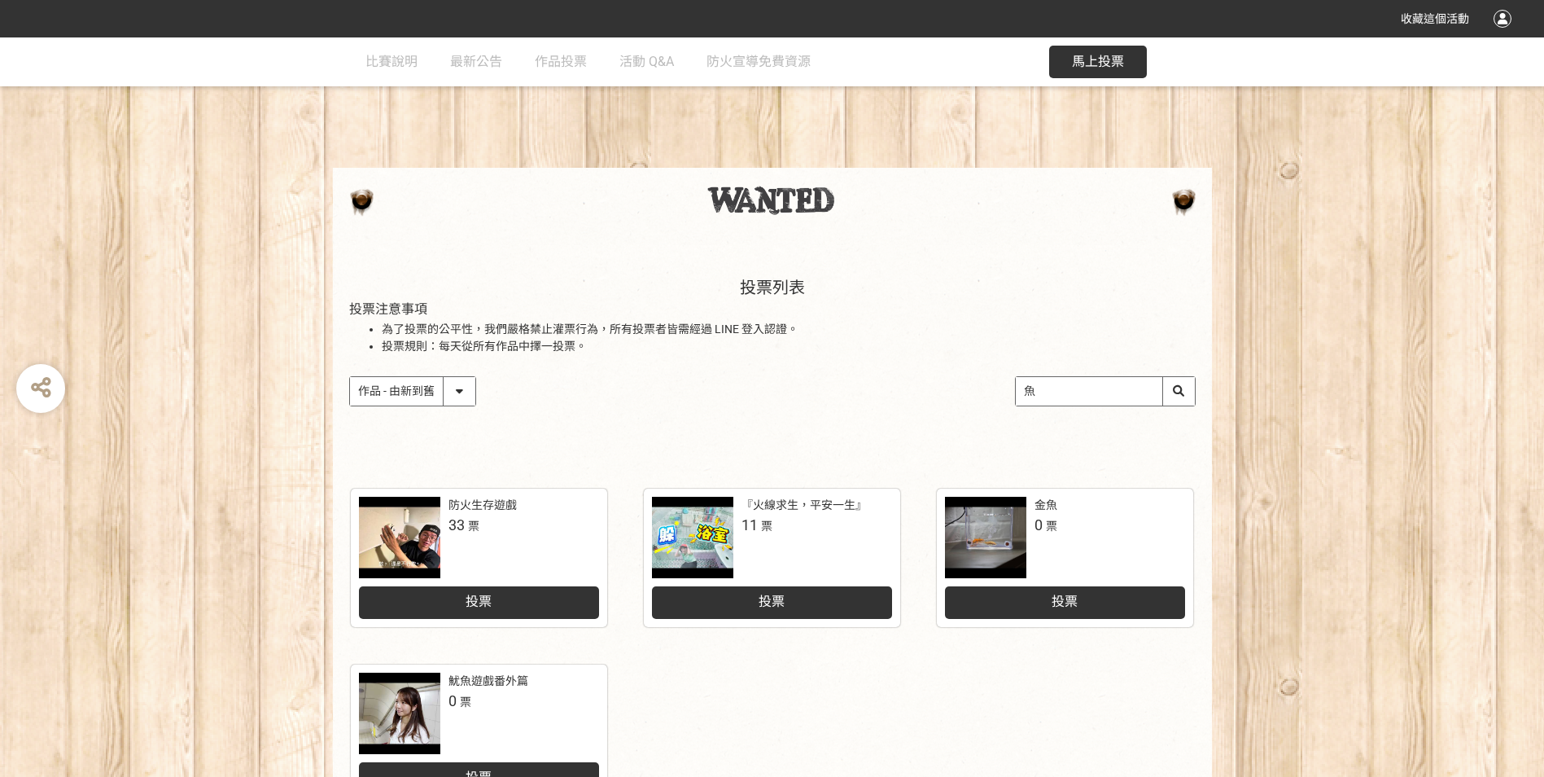
drag, startPoint x: 1103, startPoint y: 398, endPoint x: 876, endPoint y: 392, distance: 227.2
click at [876, 392] on div "作品 - 由新到舊 作品 - 由舊到新 票數 - 由多到少 票數 - 由少到多 魚" at bounding box center [772, 391] width 847 height 30
click at [970, 311] on div "收藏這個活動 此網站由獎金獵人建置，若有網站建置需求 可洽 LINE: @irv0112w 分享 比賽說明 最新公告 作品投票 活動 Q&A 防火宣導免費資源…" at bounding box center [772, 532] width 1544 height 1064
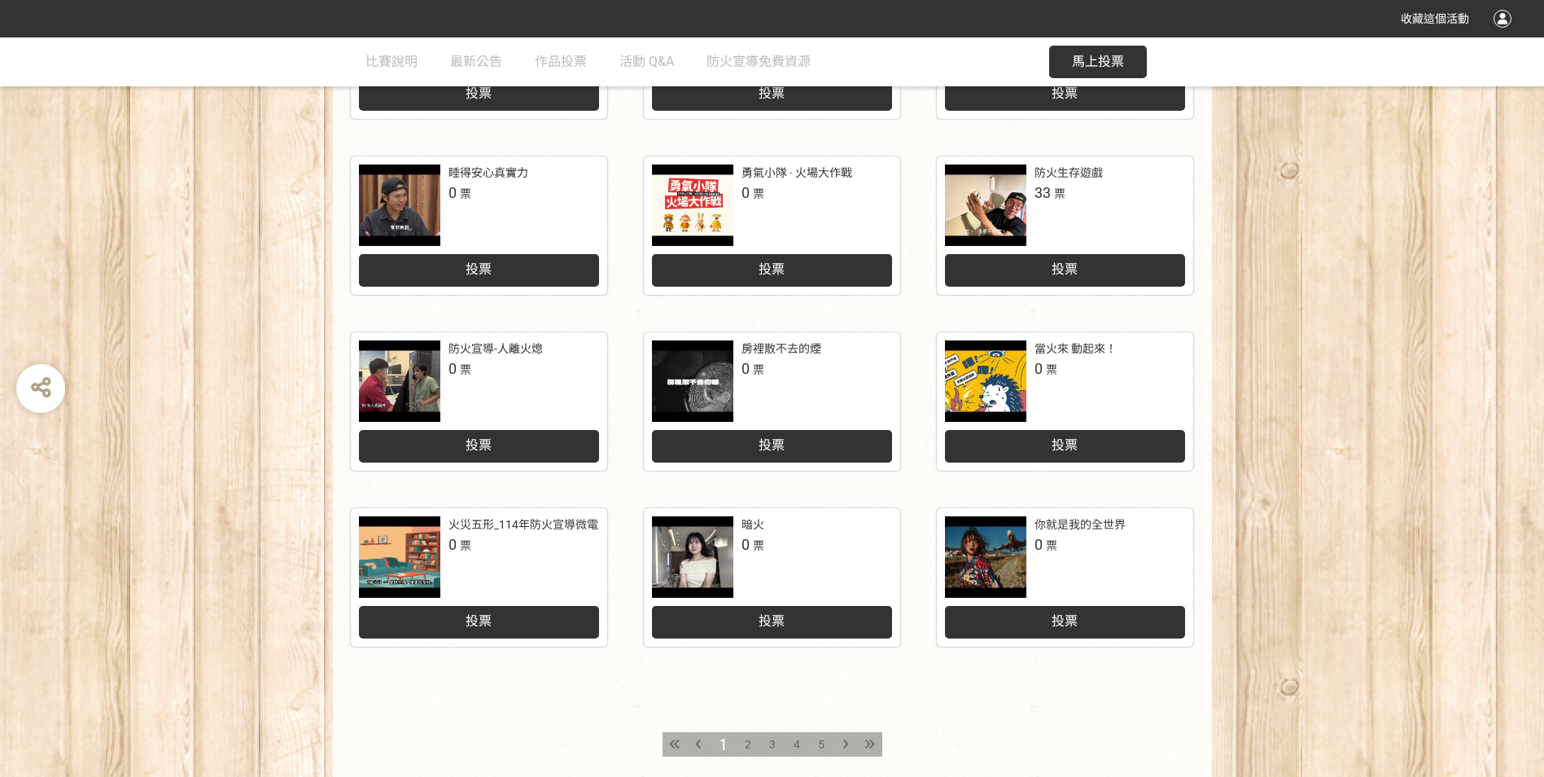
scroll to position [570, 0]
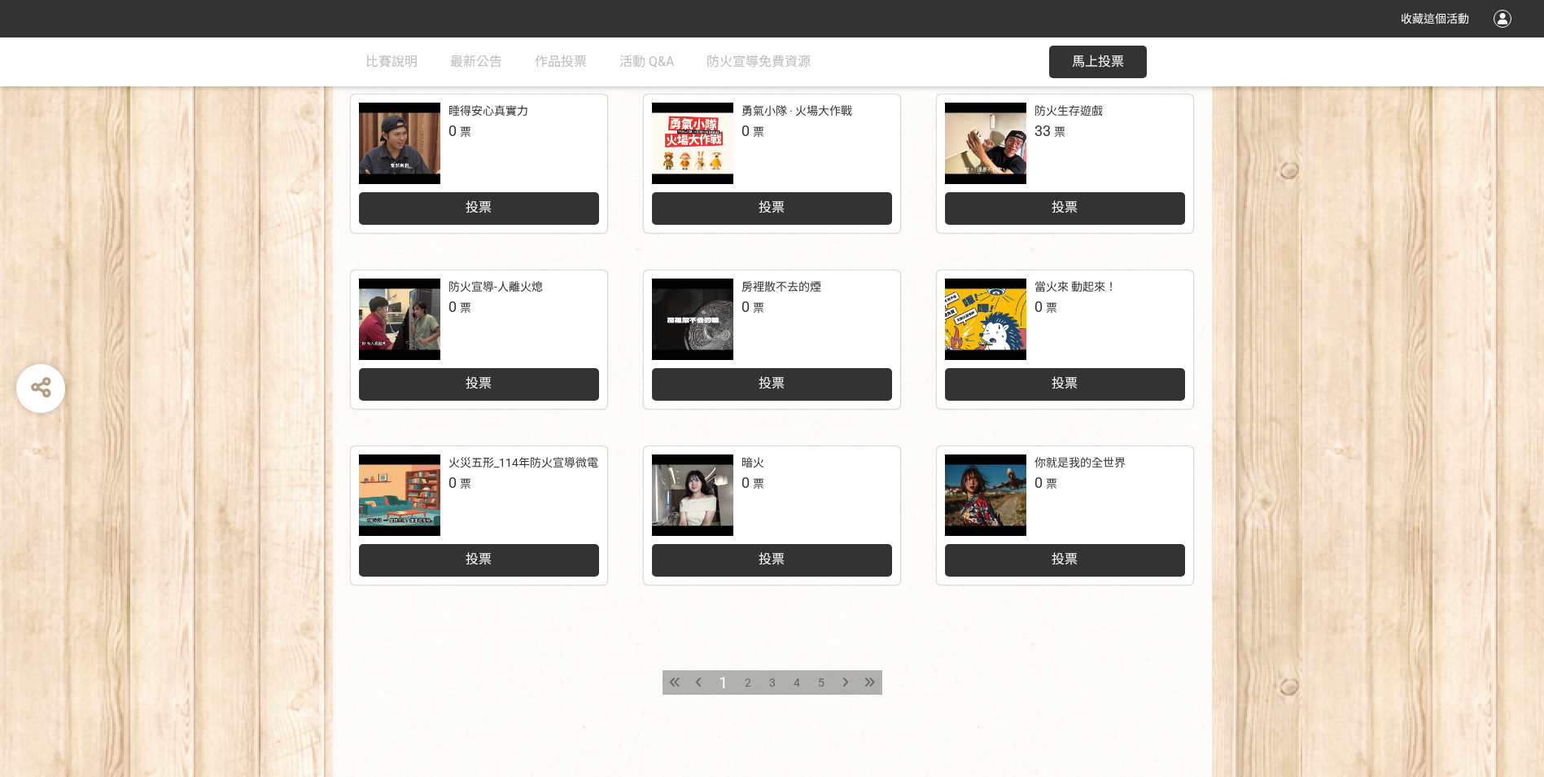
click at [747, 685] on span "2" at bounding box center [748, 682] width 7 height 13
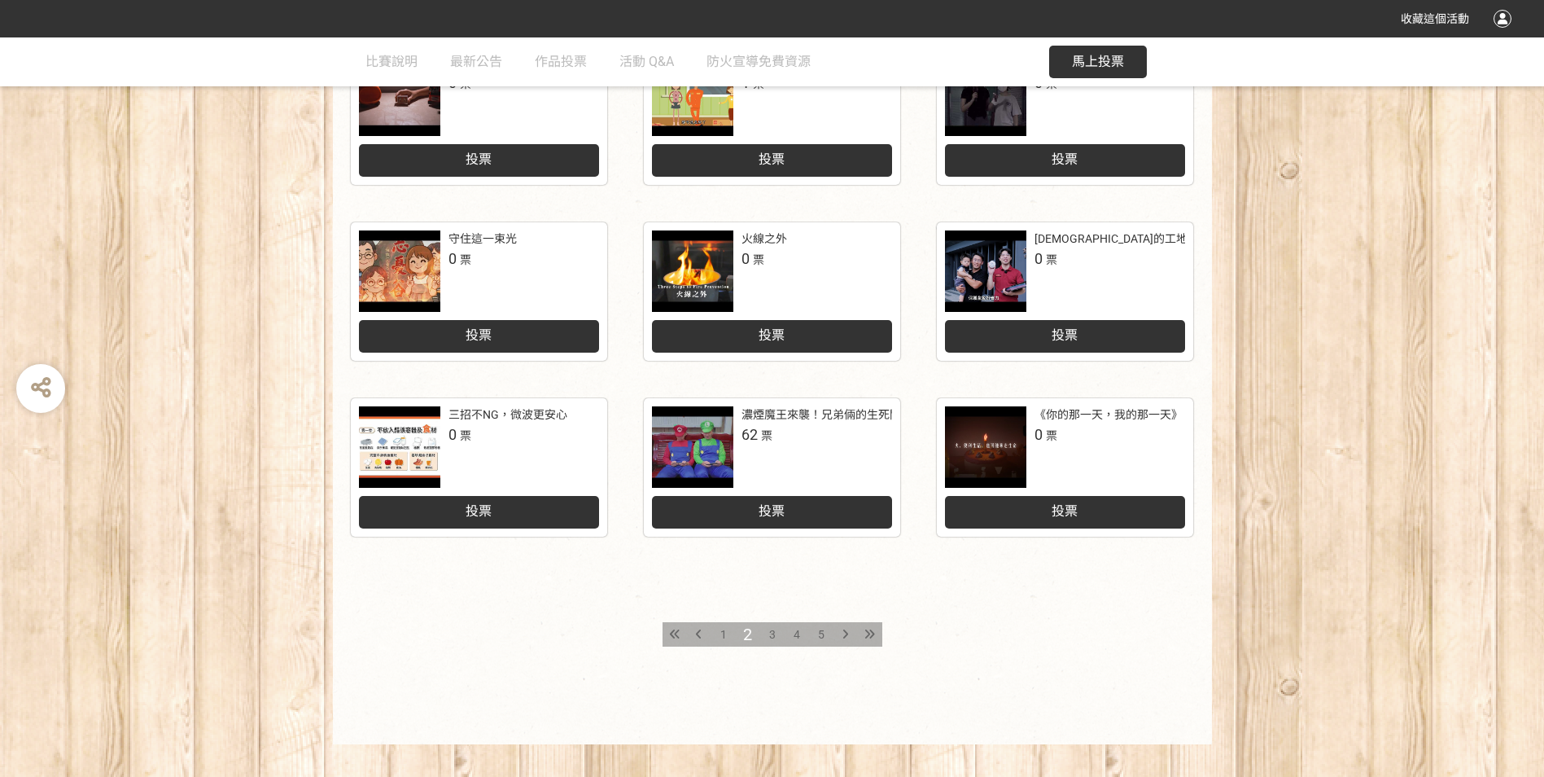
scroll to position [639, 0]
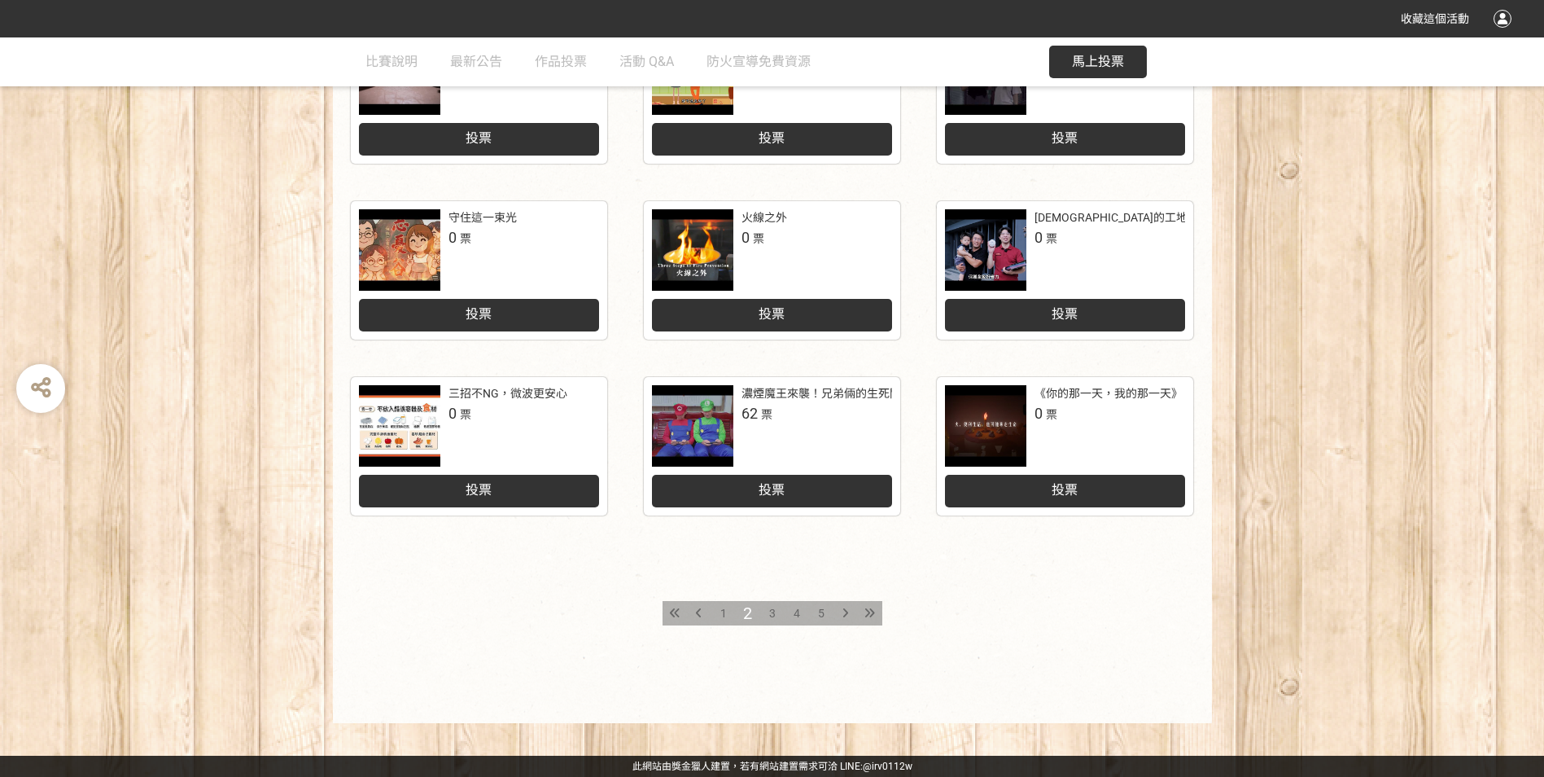
click at [816, 610] on div "5" at bounding box center [821, 613] width 24 height 24
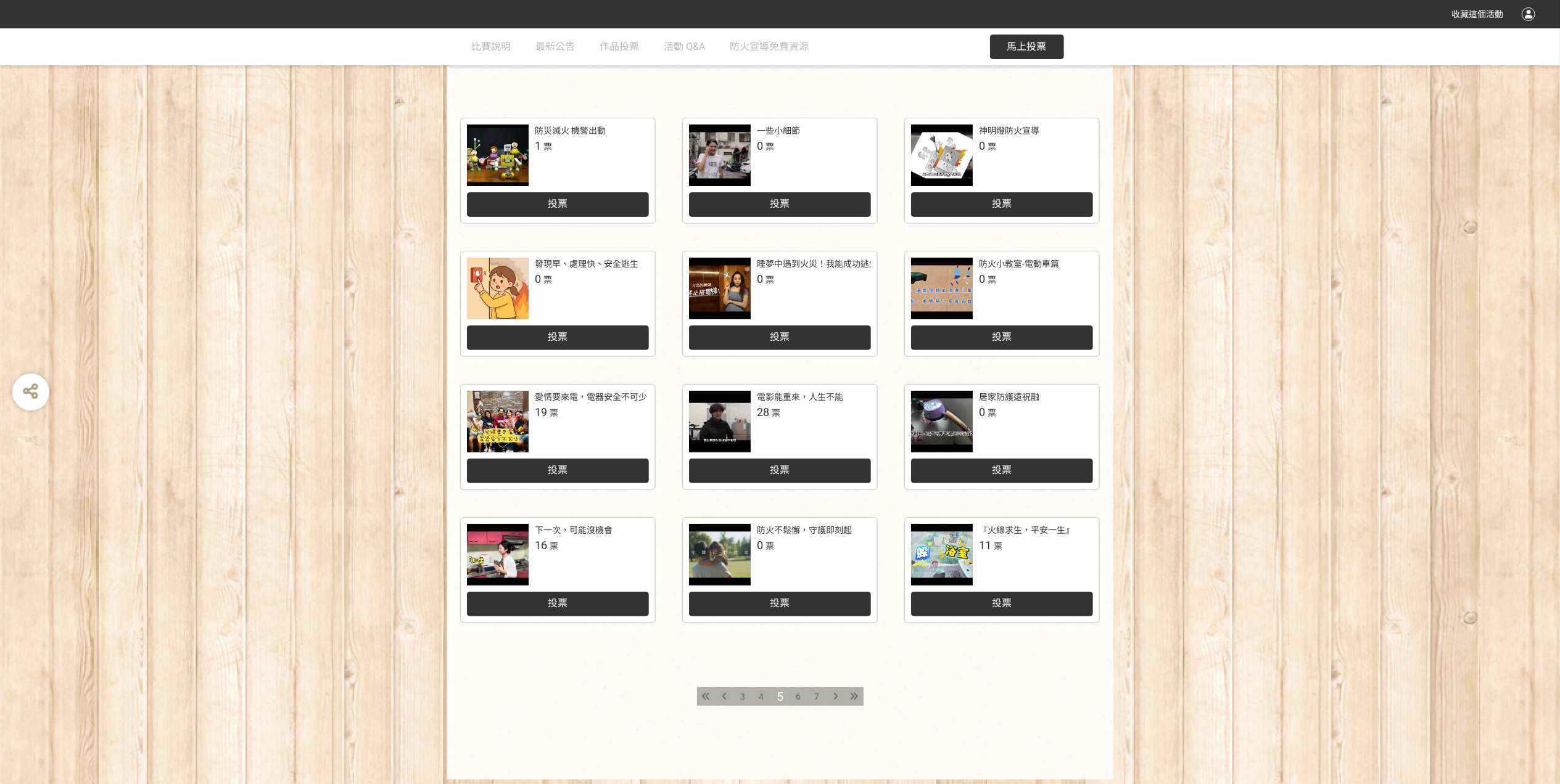
scroll to position [206, 0]
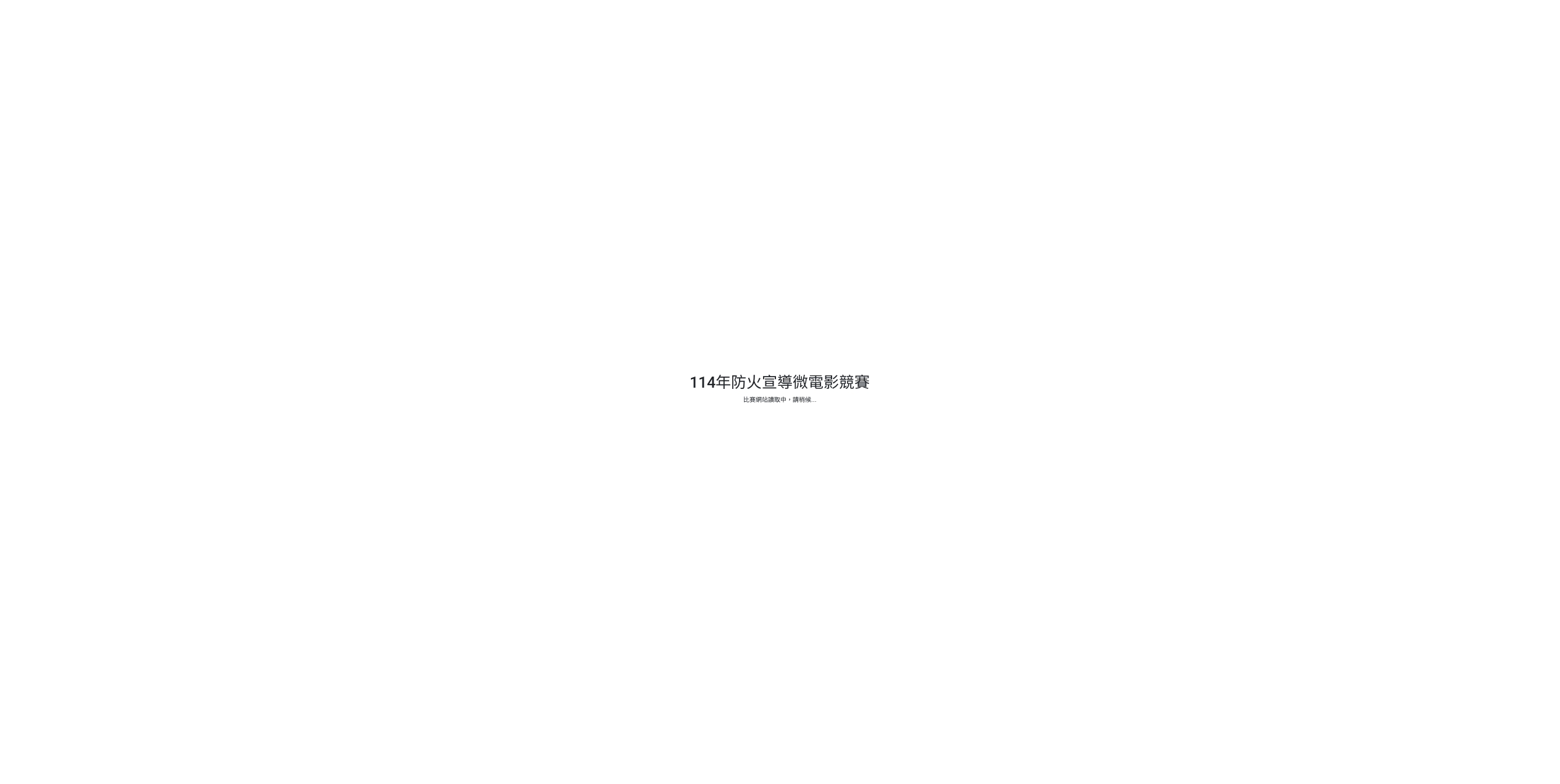
click at [689, 255] on div at bounding box center [780, 392] width 1560 height 784
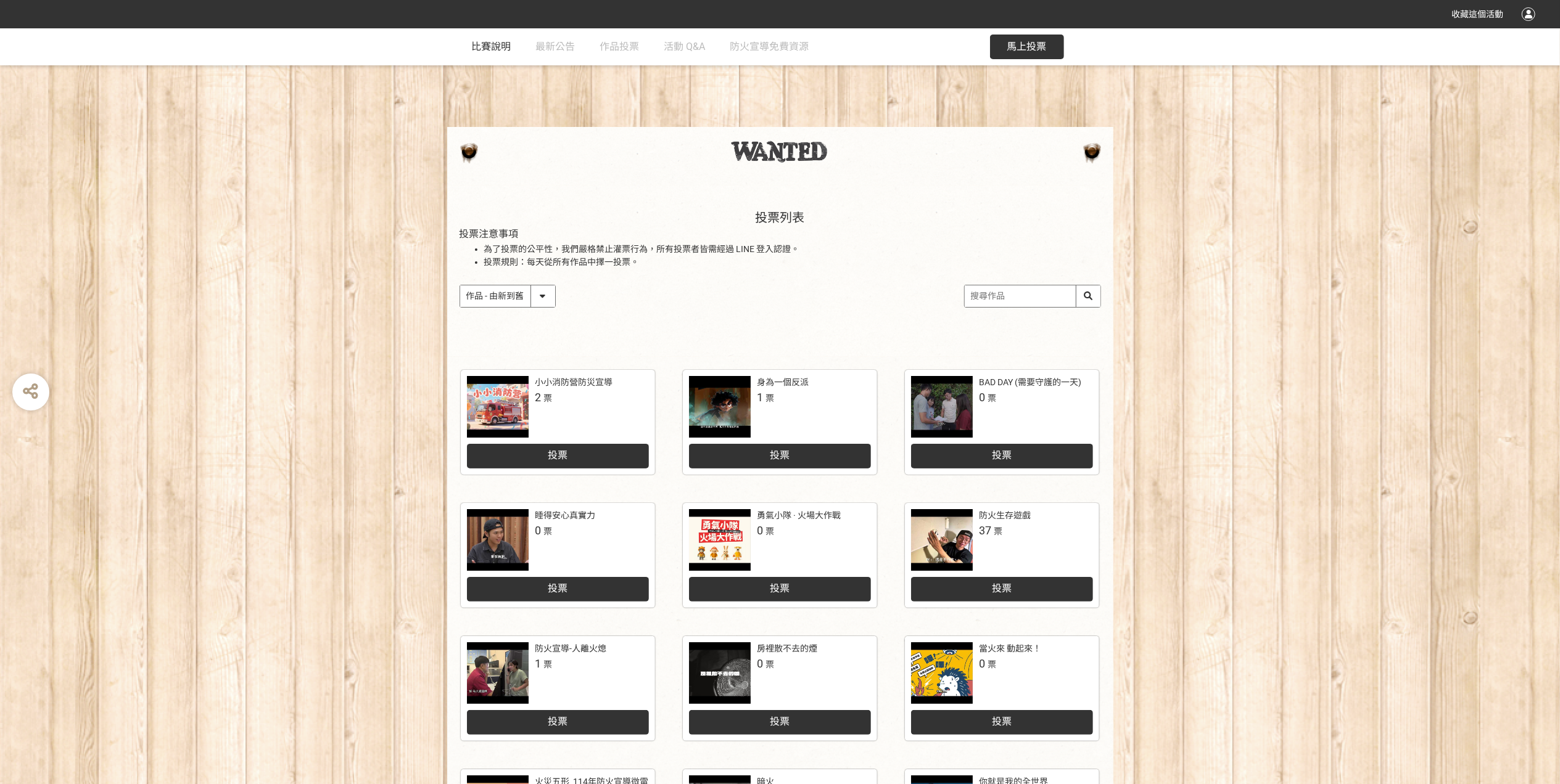
click at [509, 42] on span "比賽說明" at bounding box center [492, 46] width 39 height 11
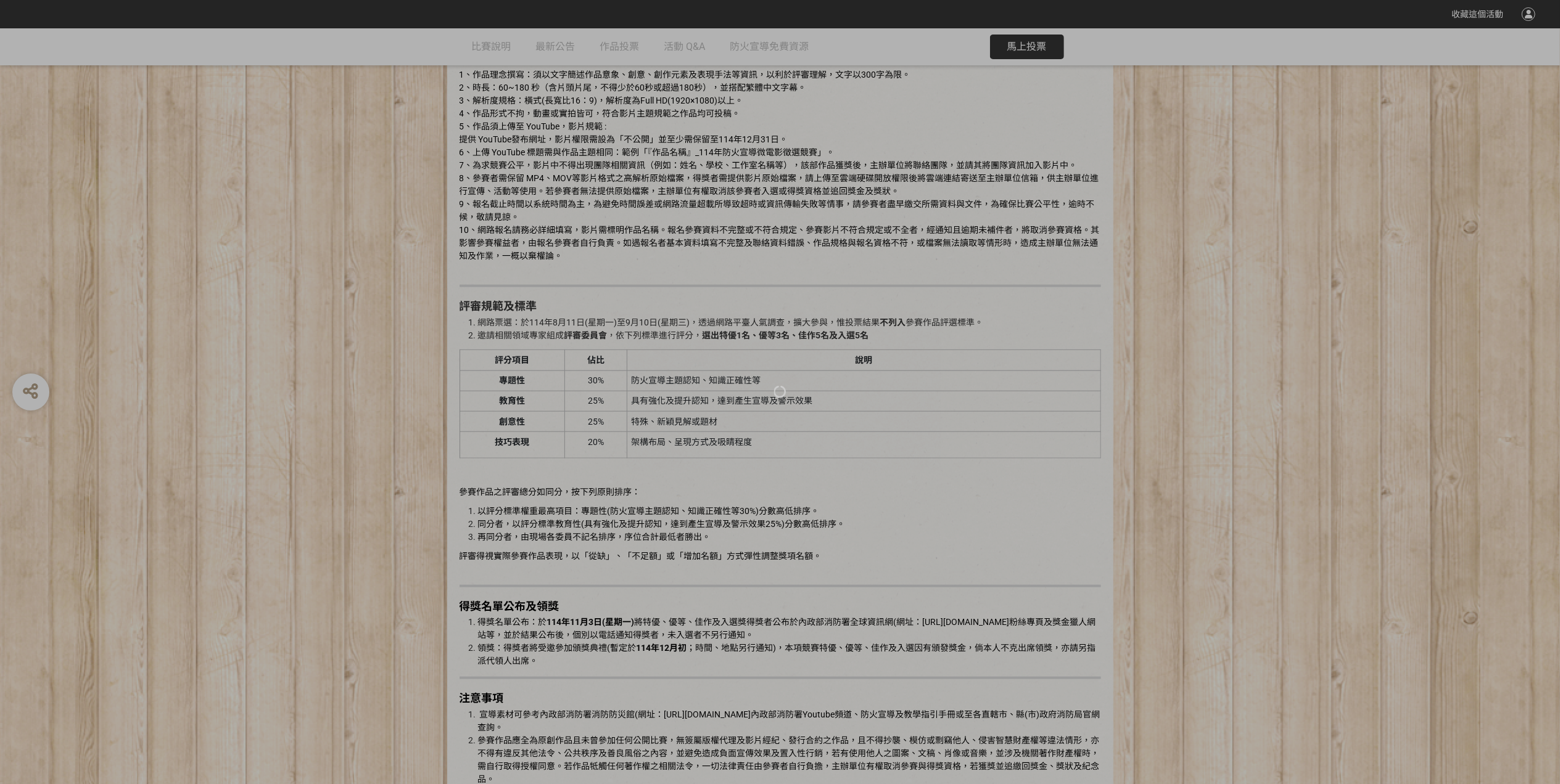
scroll to position [1480, 0]
